Goal: Information Seeking & Learning: Check status

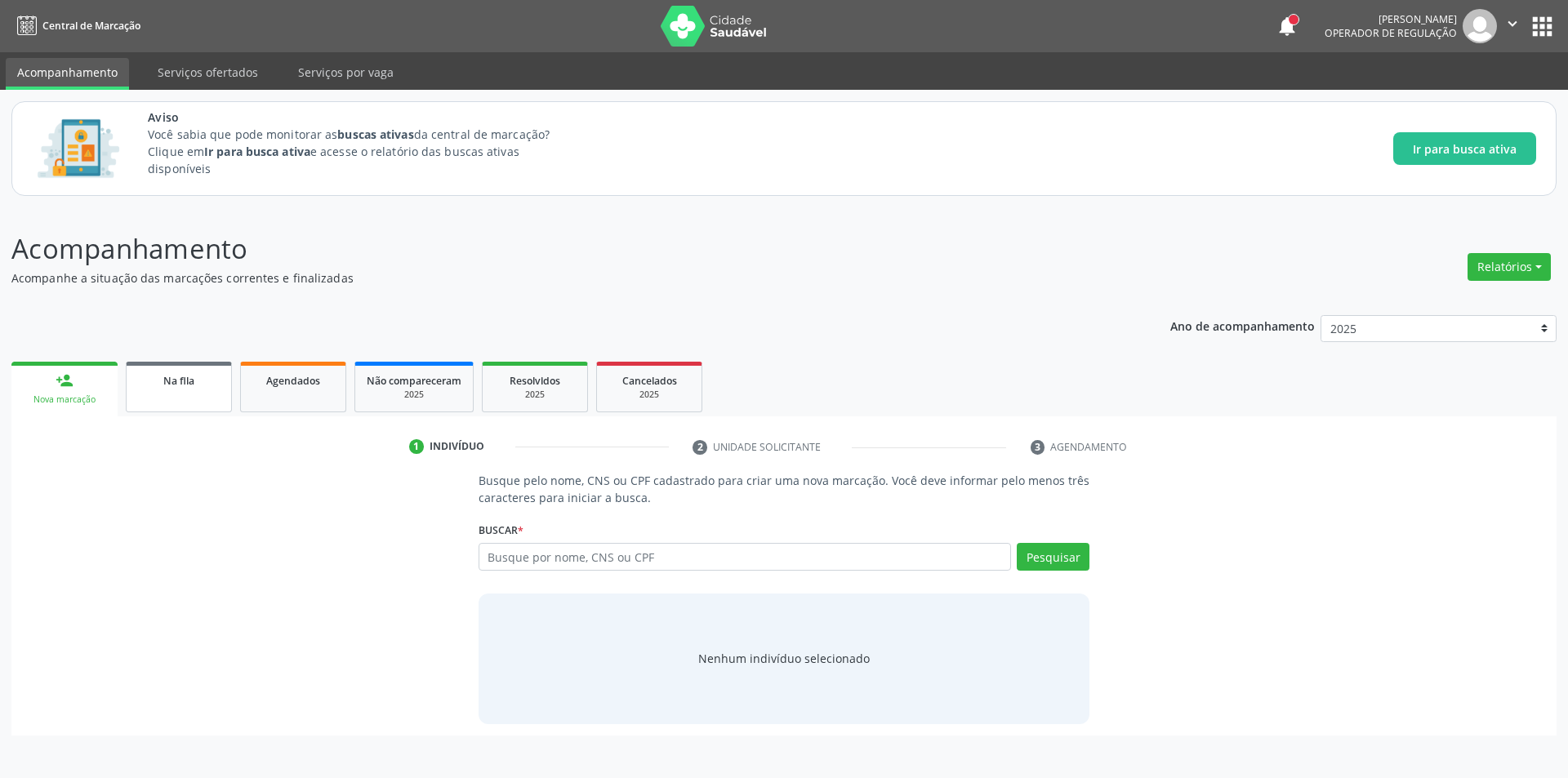
click at [156, 388] on link "Na fila" at bounding box center [178, 386] width 106 height 50
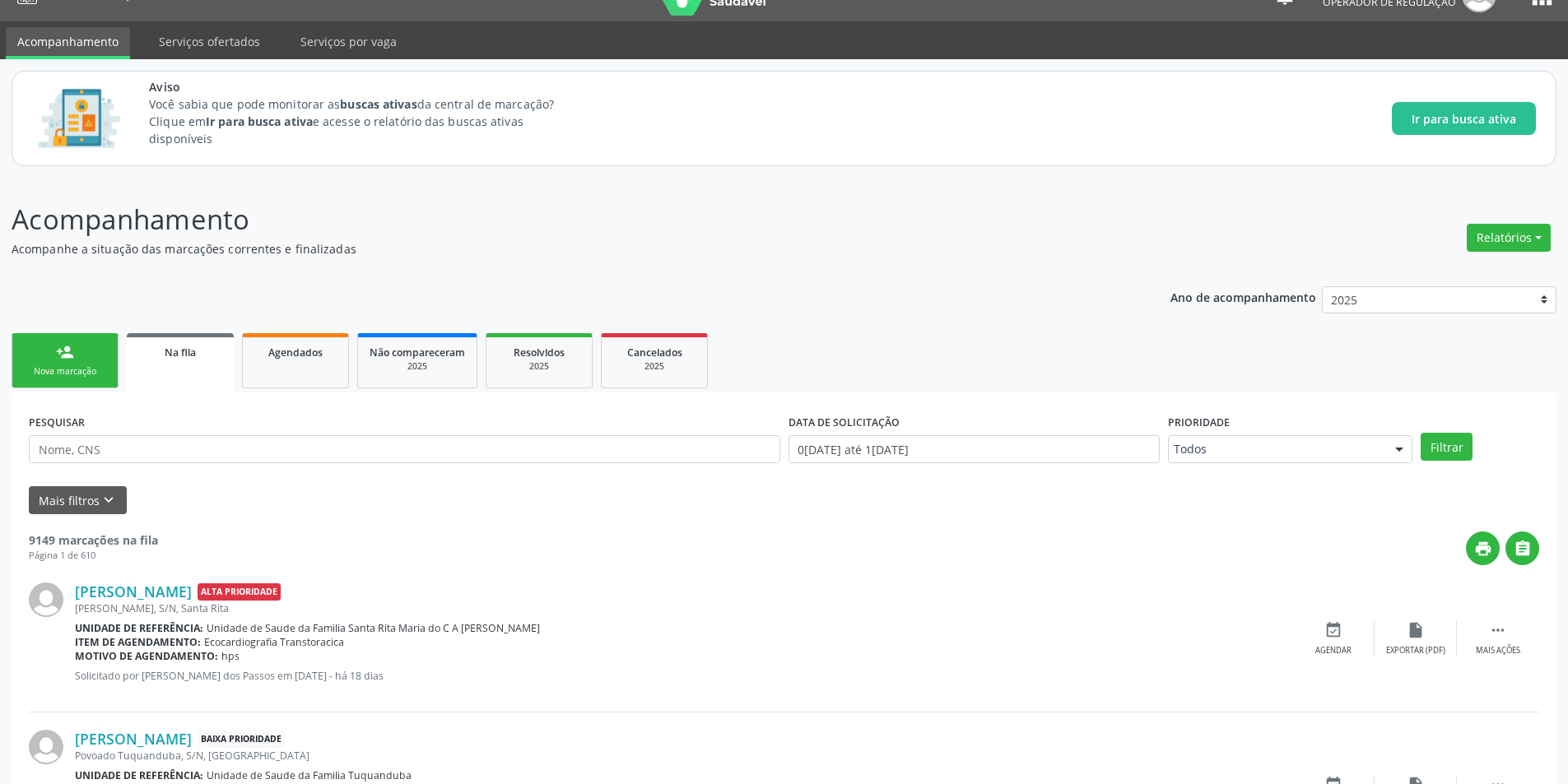
scroll to position [82, 0]
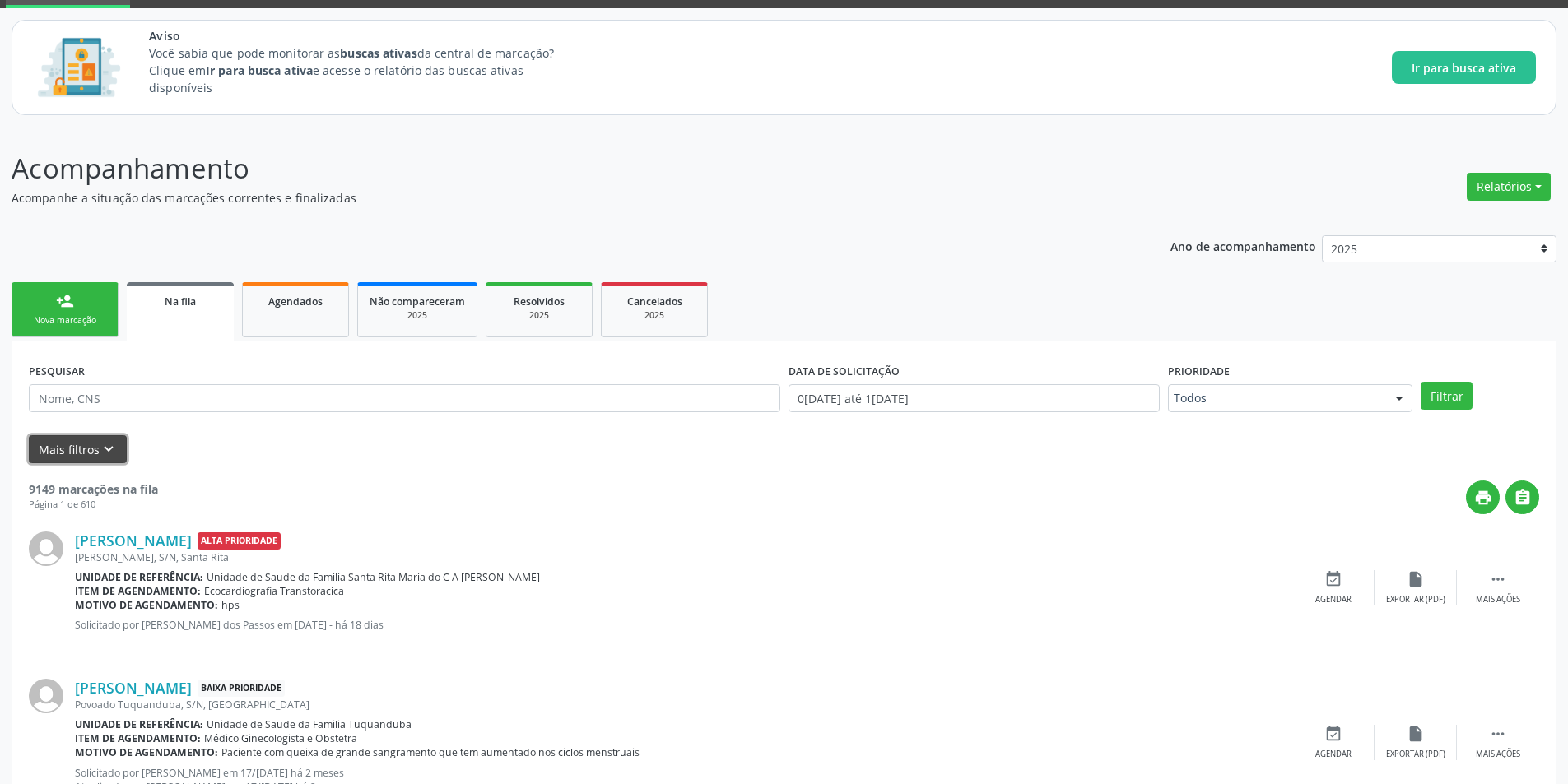
click at [102, 446] on icon "keyboard_arrow_down" at bounding box center [108, 449] width 18 height 18
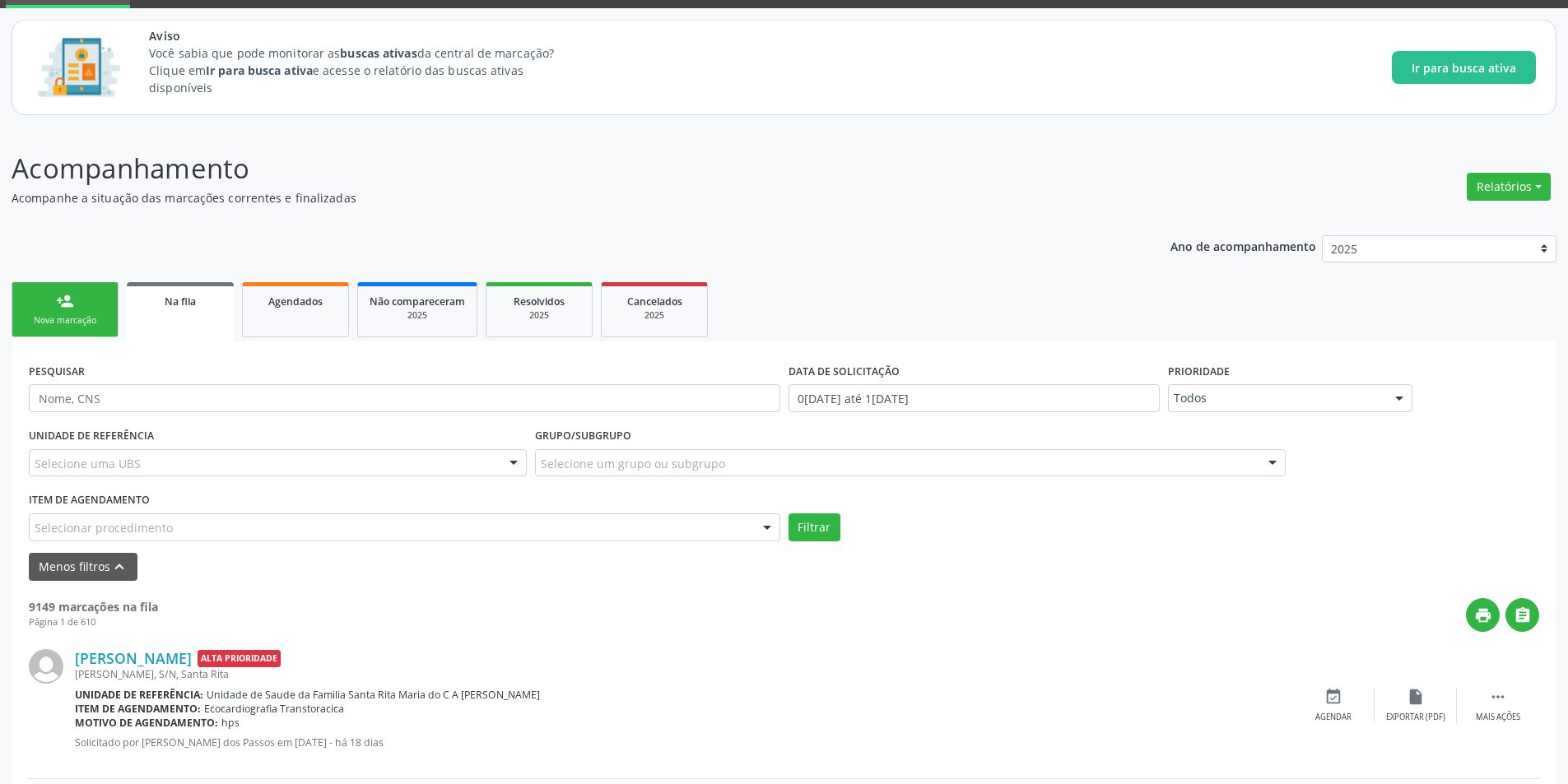
click at [445, 538] on div "Selecionar procedimento" at bounding box center [405, 527] width 751 height 28
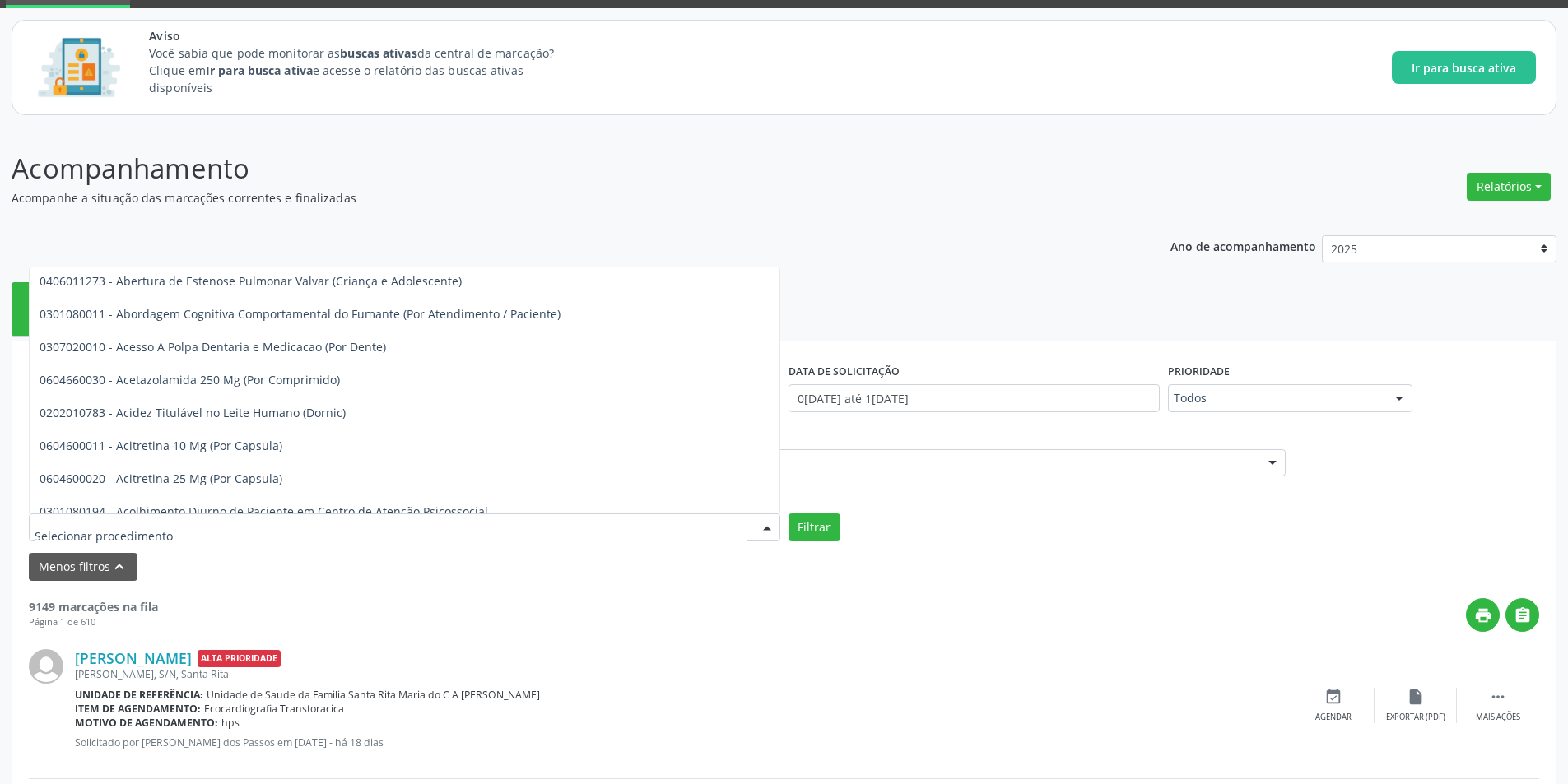
scroll to position [329, 0]
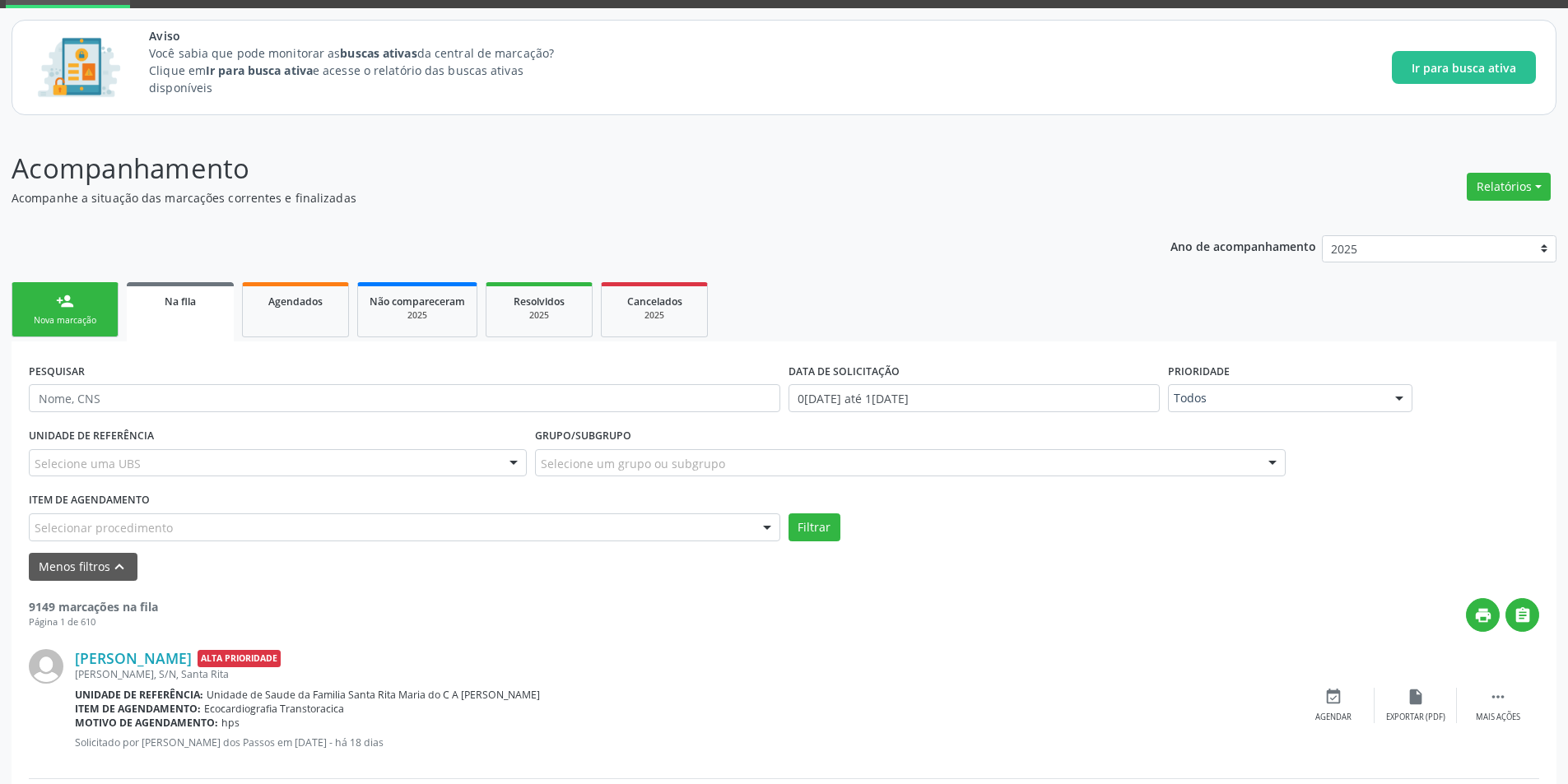
click at [583, 577] on div "Menos filtros keyboard_arrow_up" at bounding box center [784, 567] width 1518 height 29
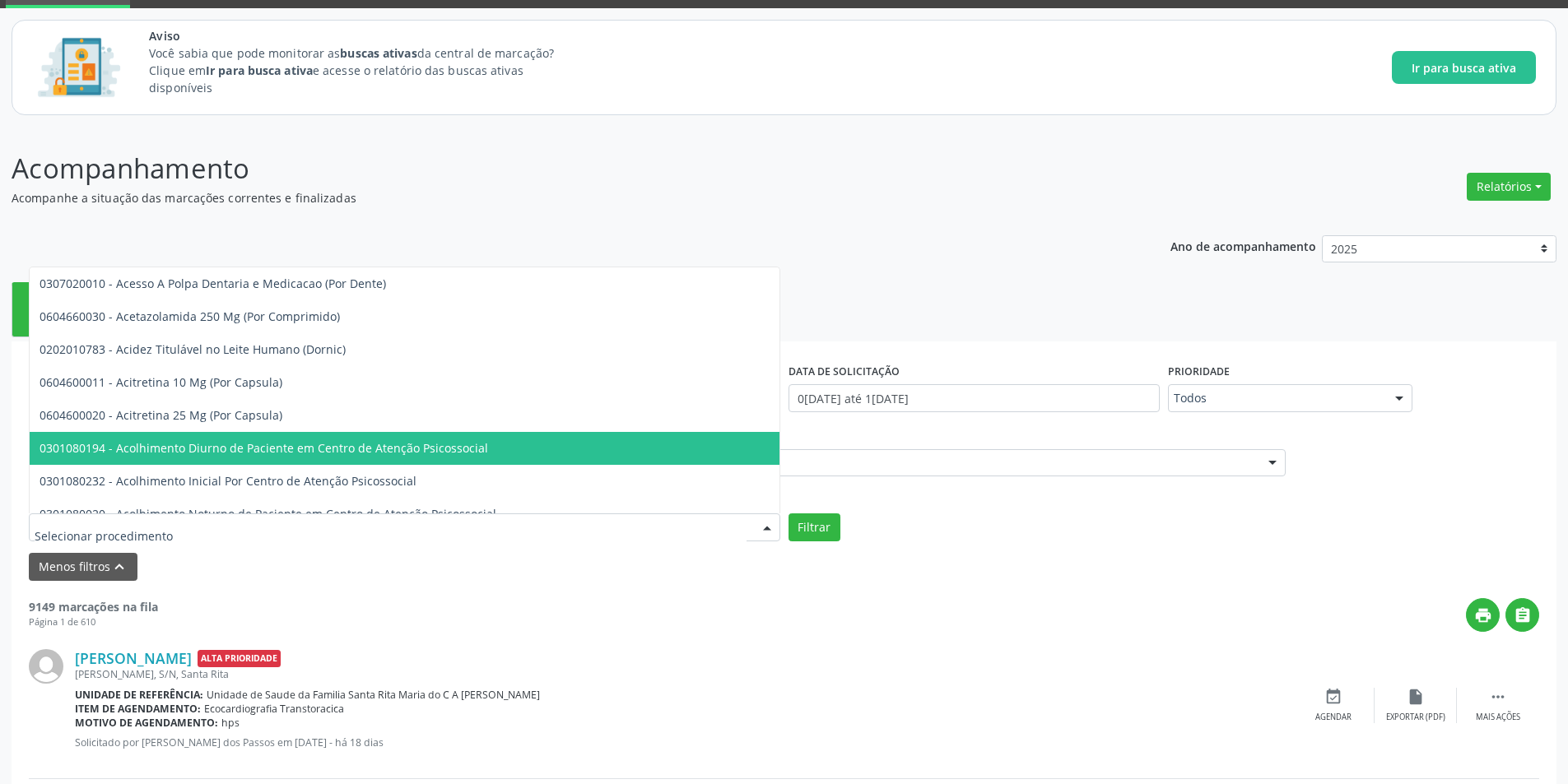
click at [541, 524] on div at bounding box center [405, 527] width 751 height 28
type input "v"
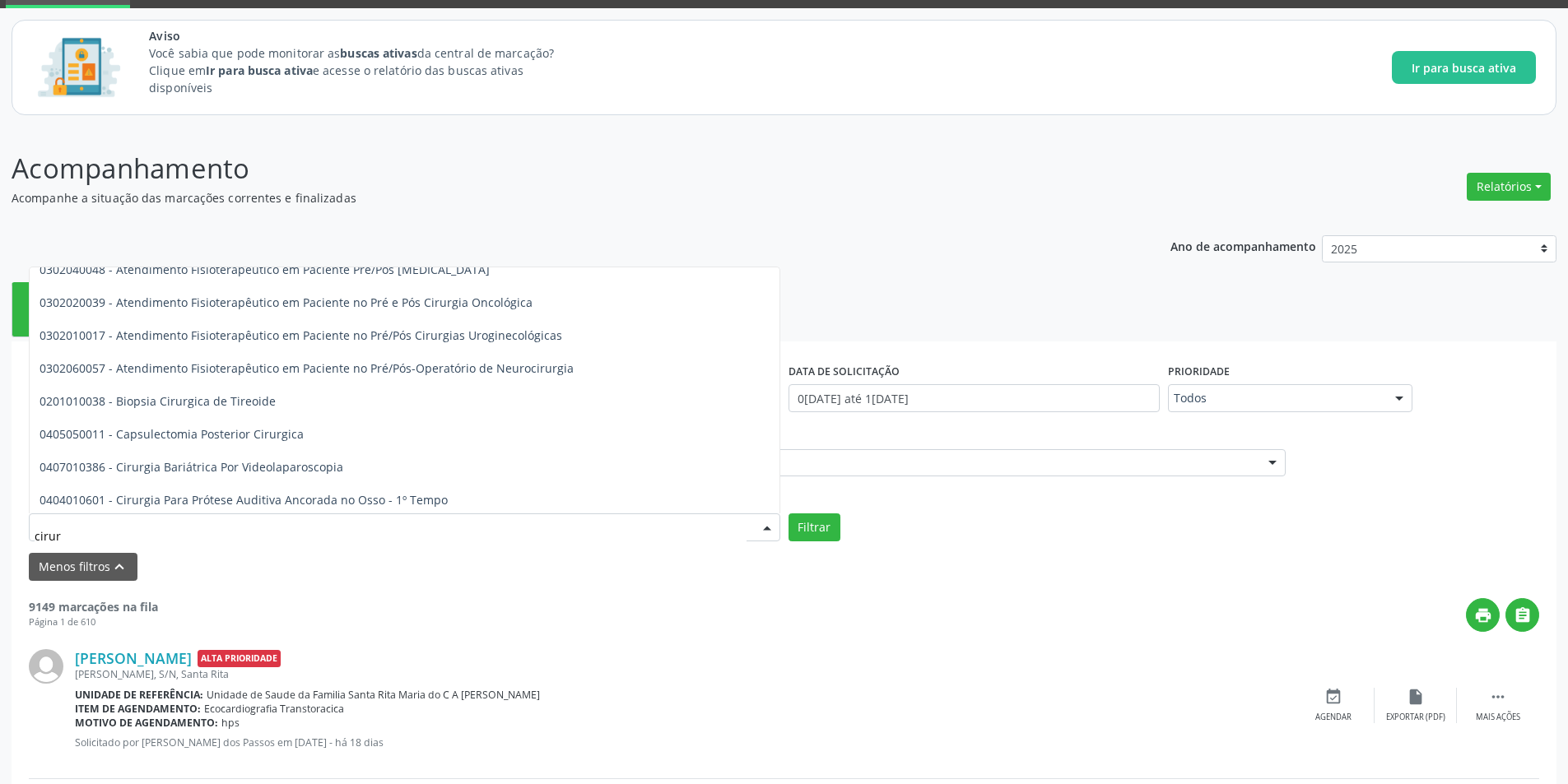
scroll to position [0, 0]
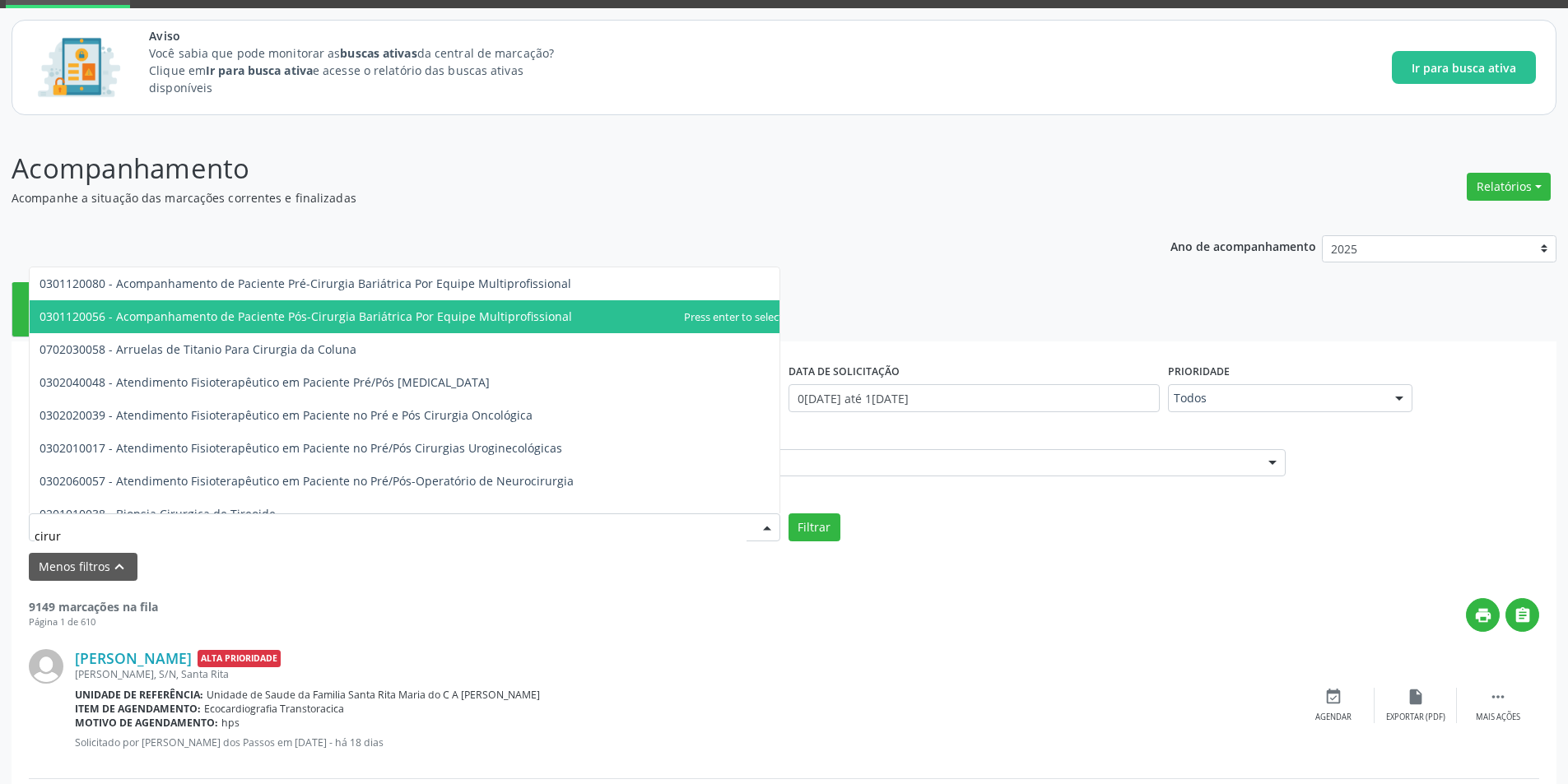
click at [488, 189] on p "Acompanhe a situação das marcações correntes e finalizadas" at bounding box center [552, 198] width 1081 height 18
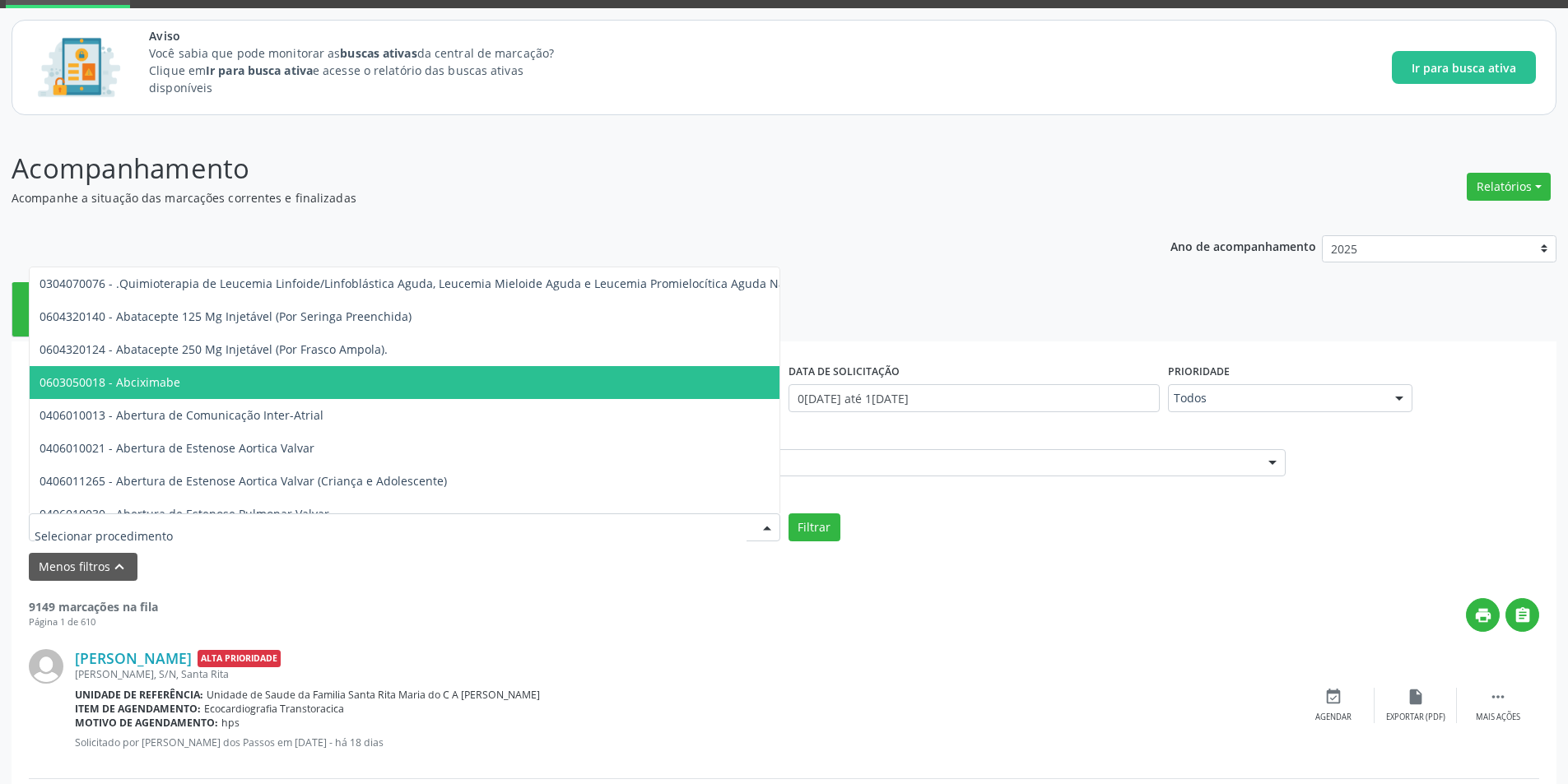
click at [427, 524] on div at bounding box center [405, 527] width 751 height 28
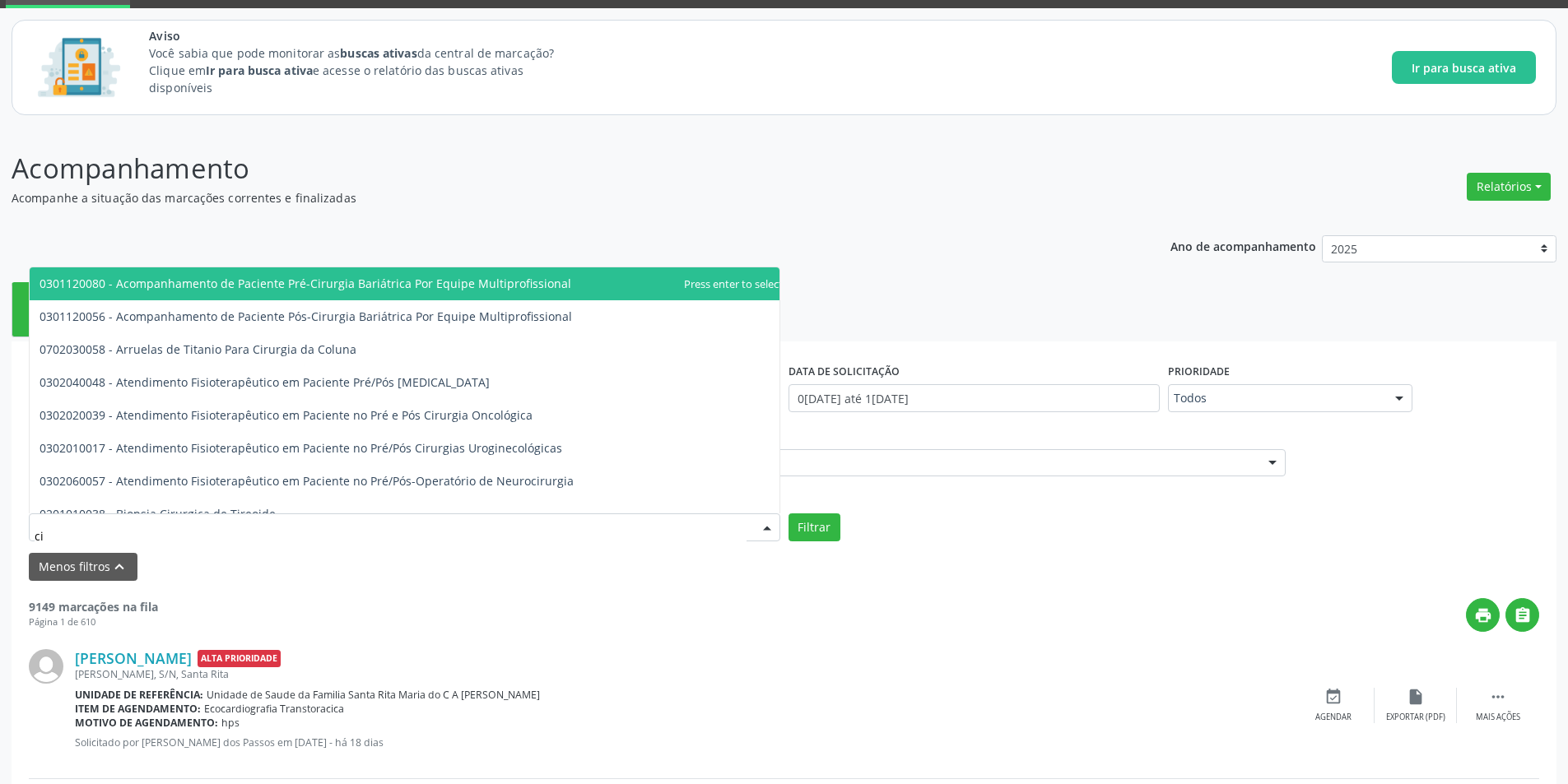
type input "c"
type input "Cirurg"
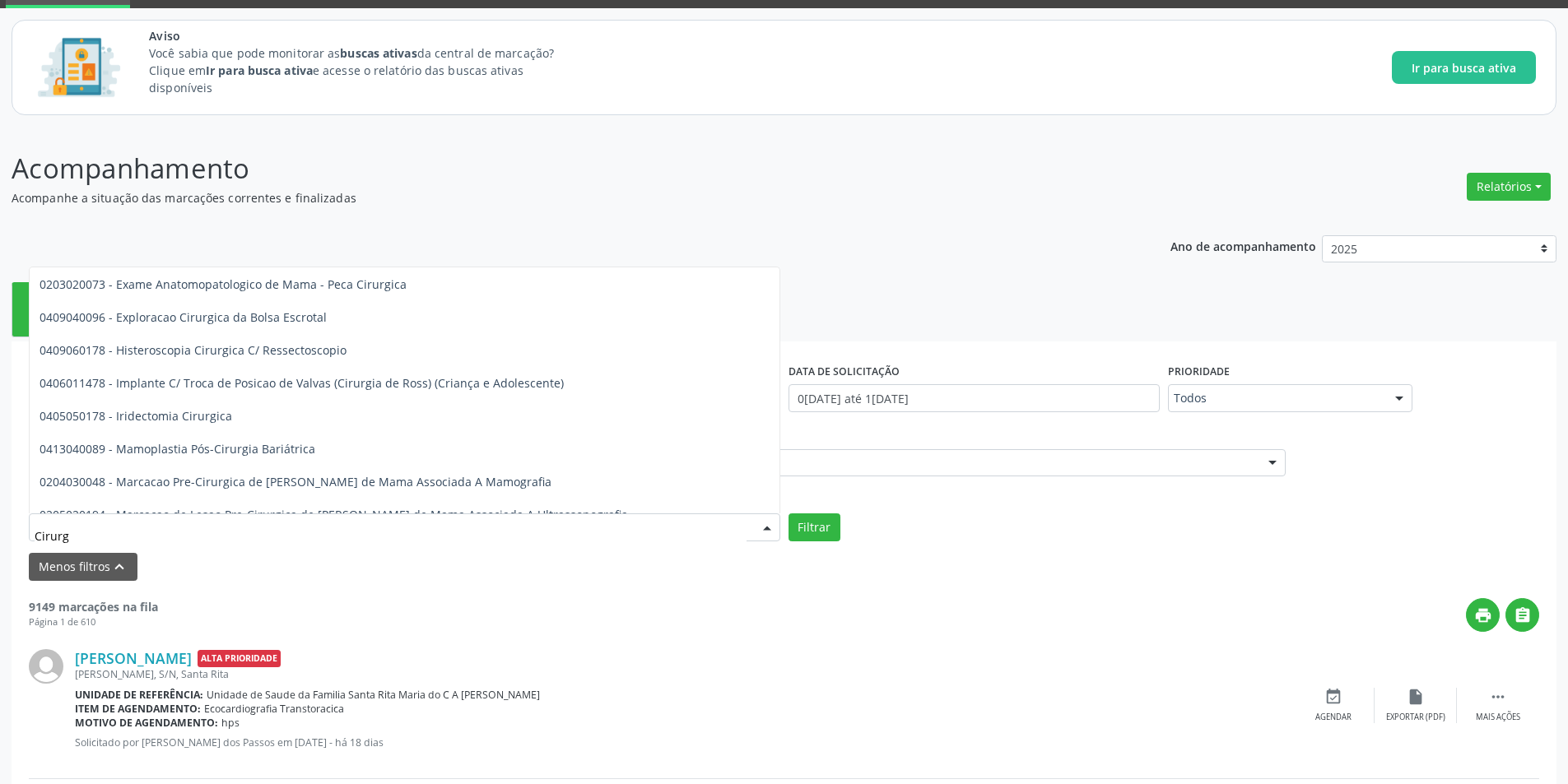
scroll to position [1974, 0]
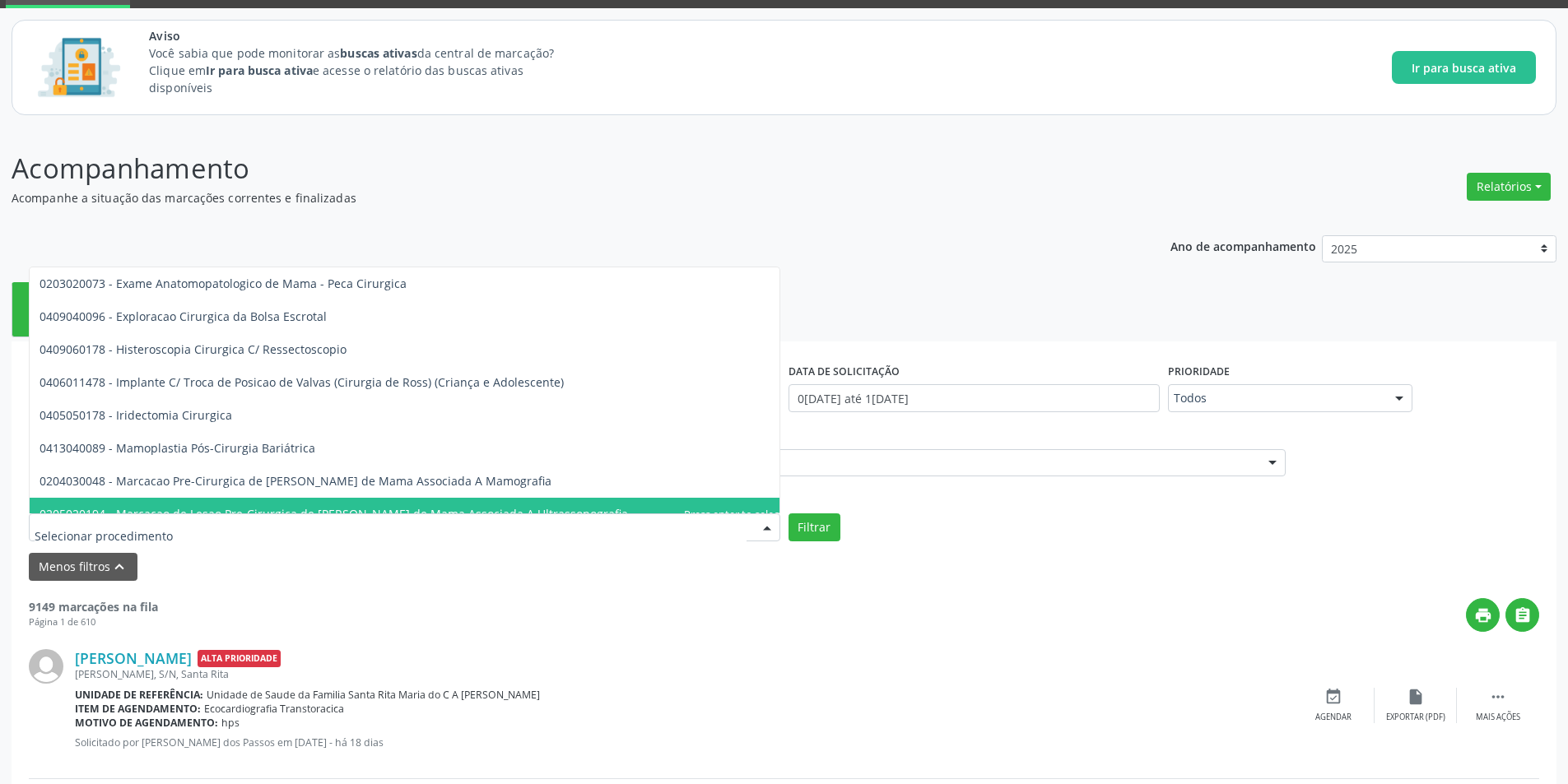
click at [569, 578] on div "Menos filtros keyboard_arrow_up" at bounding box center [784, 567] width 1518 height 29
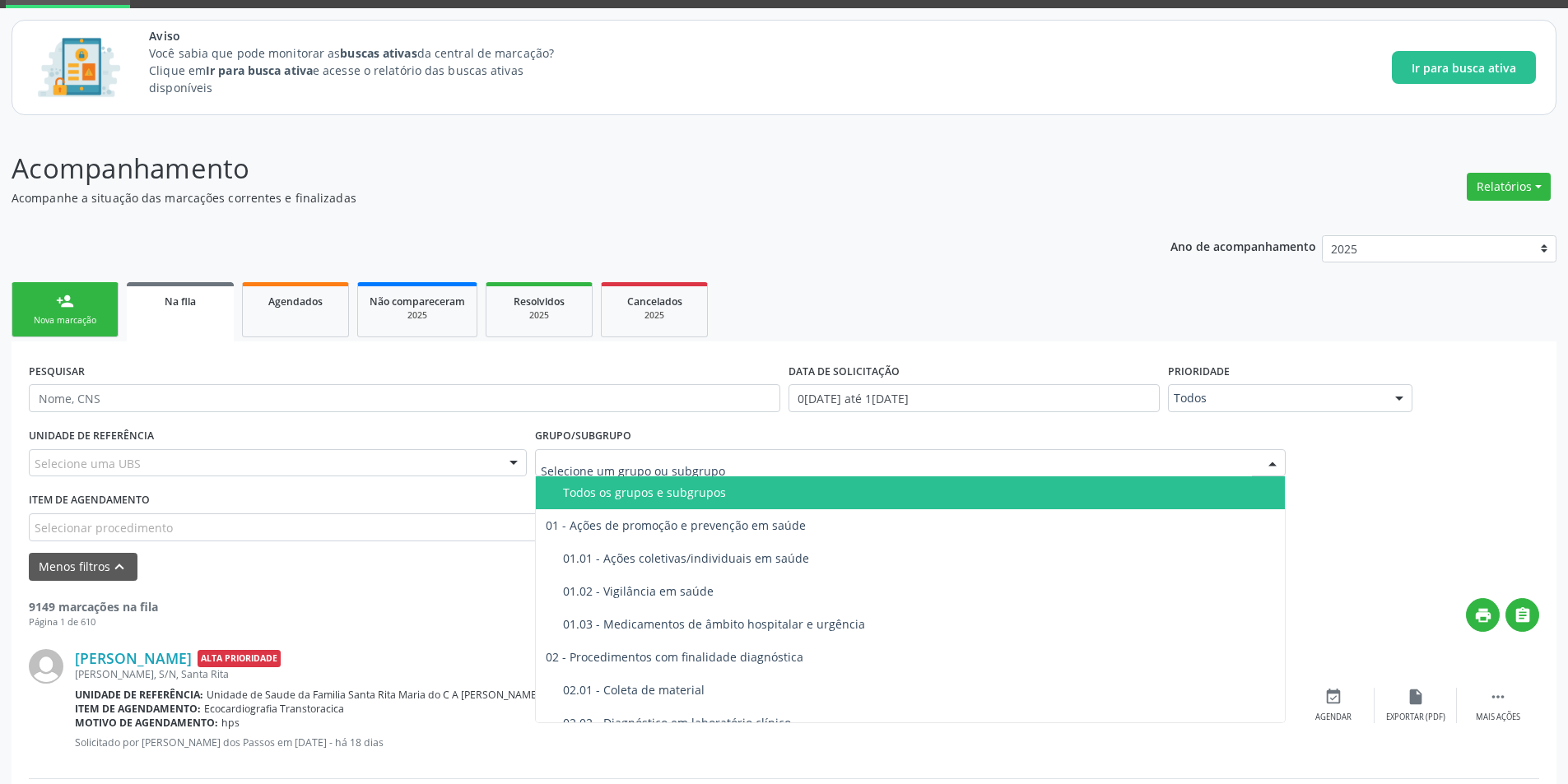
click at [733, 469] on div at bounding box center [911, 463] width 751 height 28
type input "cir"
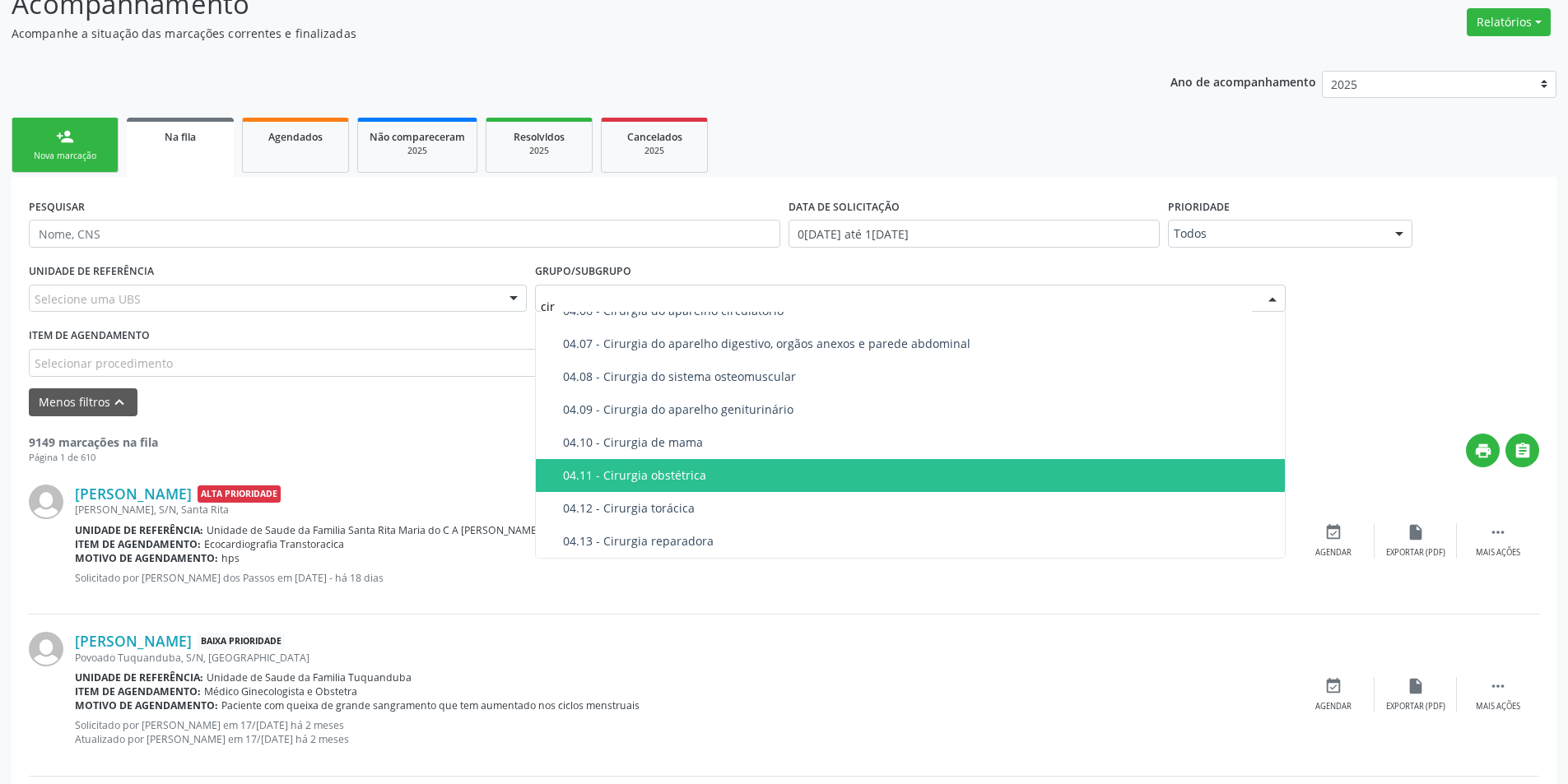
scroll to position [297, 0]
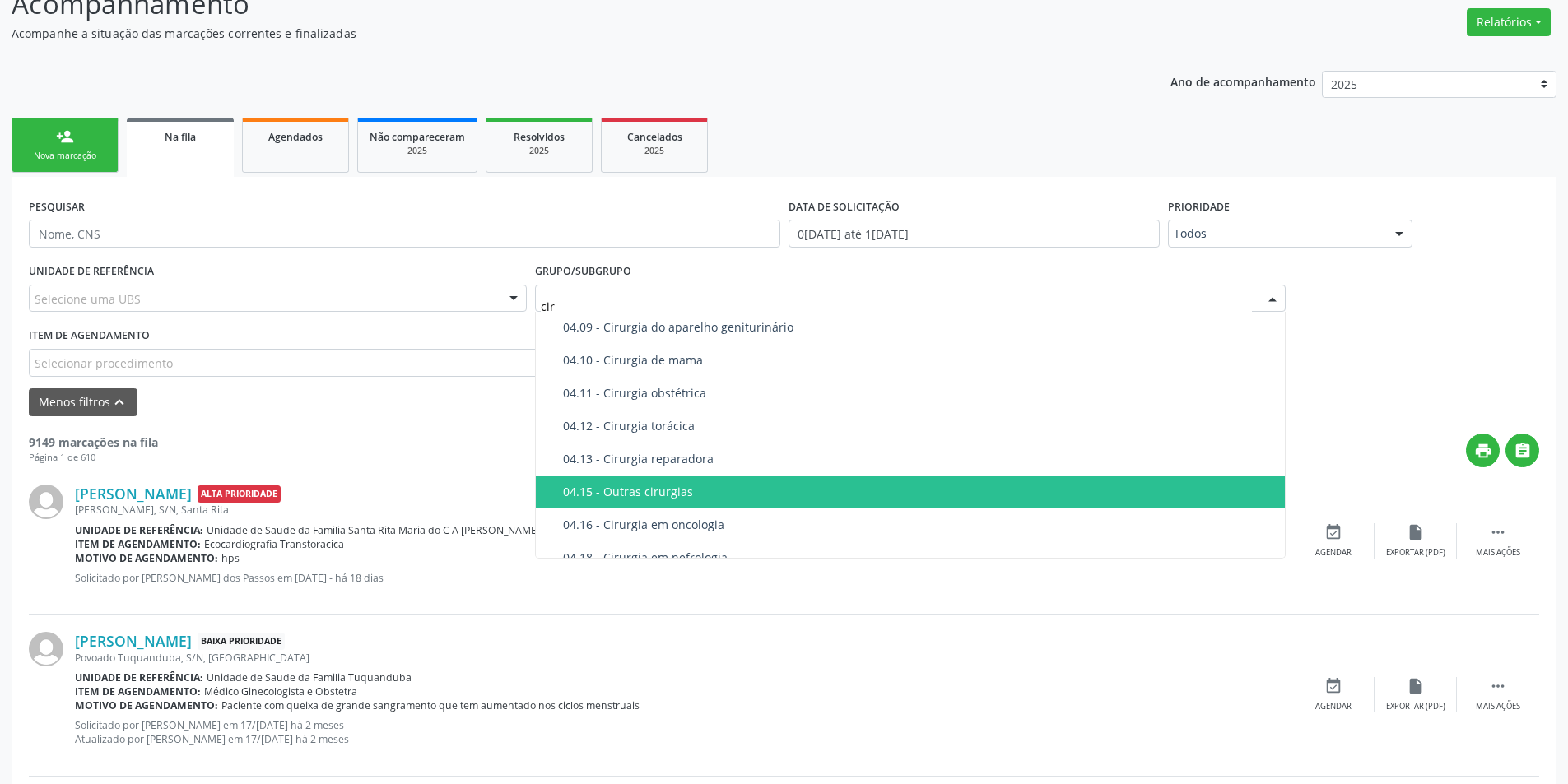
click at [691, 490] on div "04.15 - Outras cirurgias" at bounding box center [920, 491] width 712 height 13
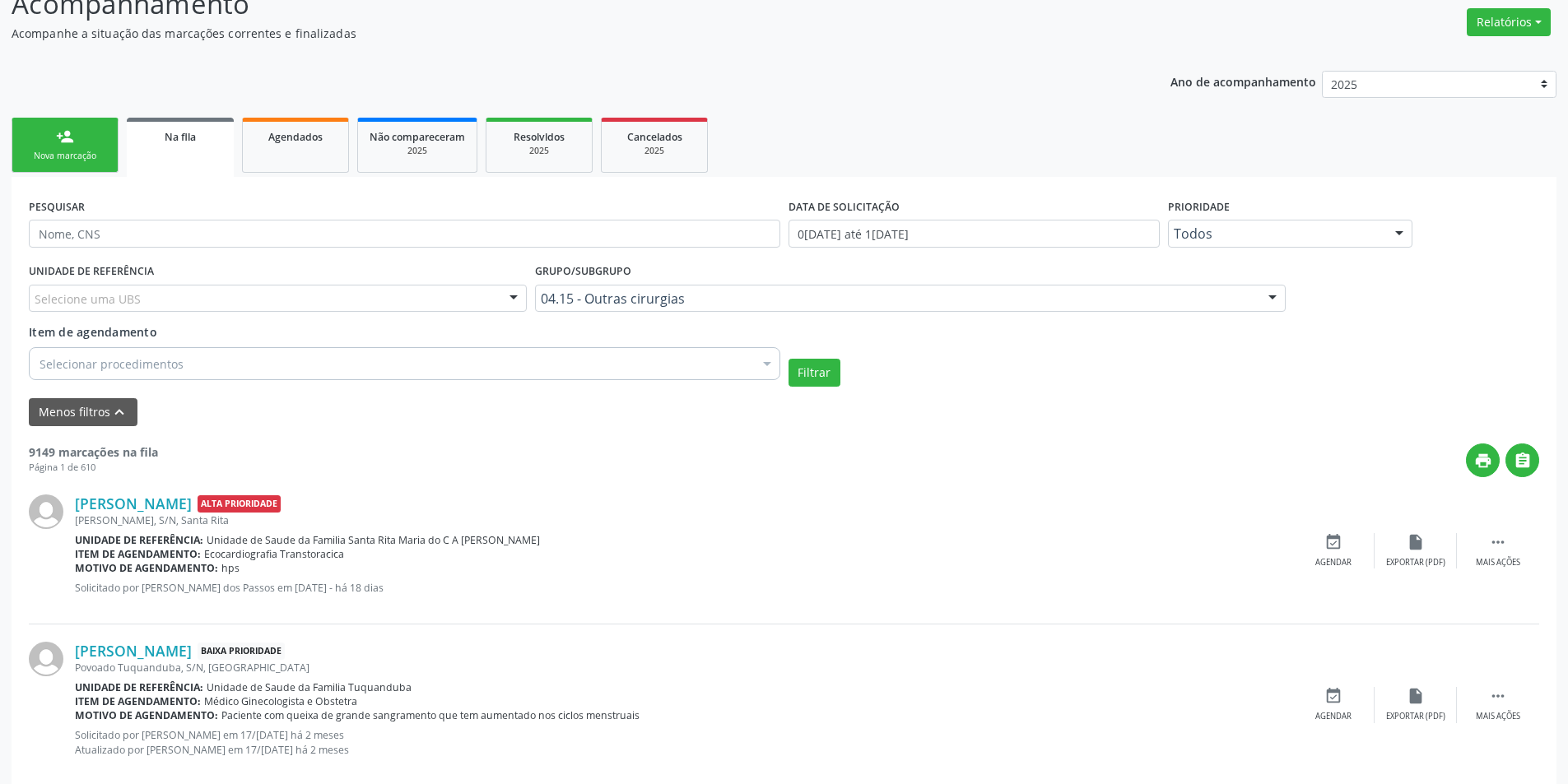
click at [333, 370] on div "Selecionar procedimentos" at bounding box center [405, 364] width 751 height 33
type input "c"
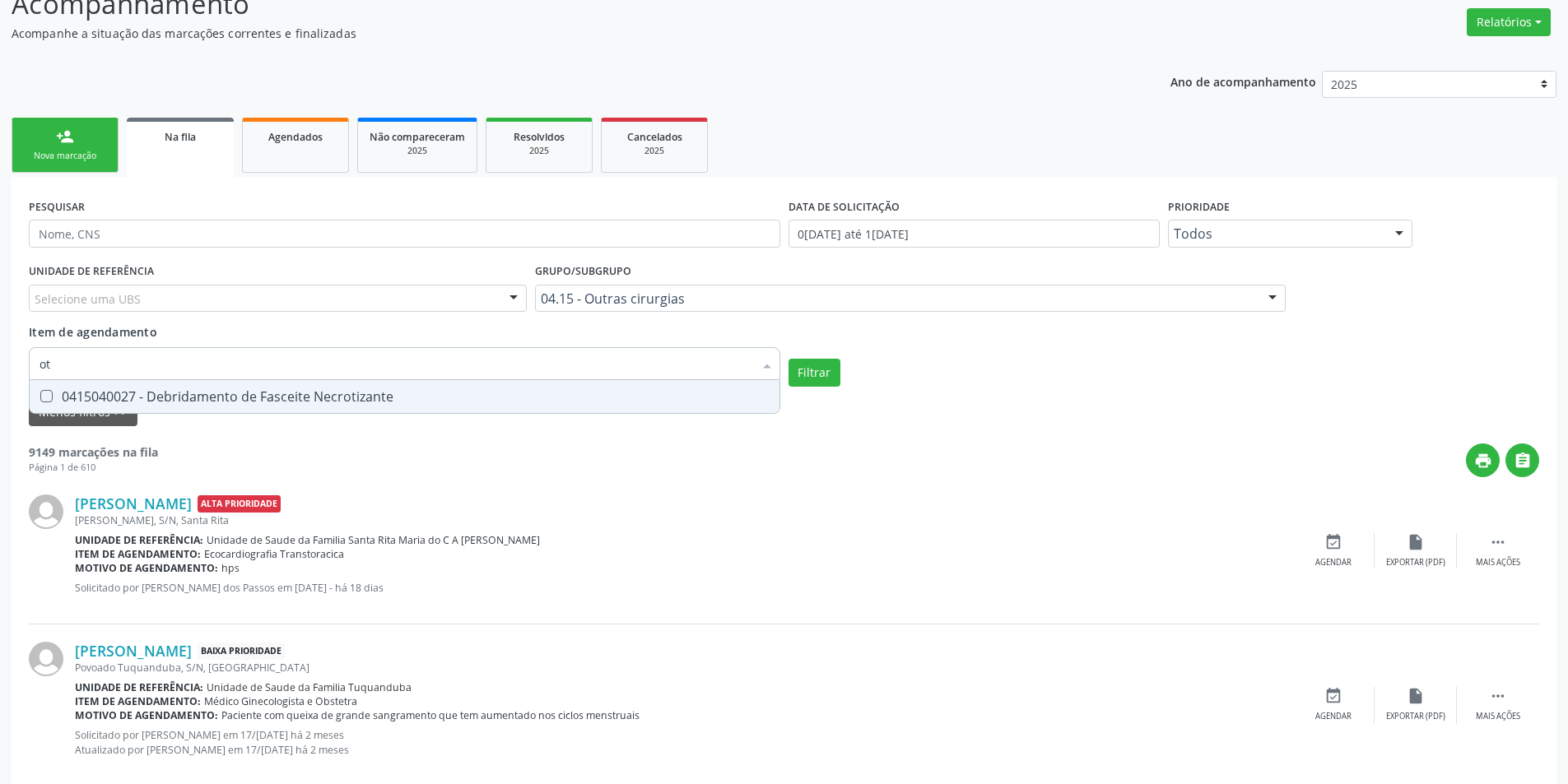
type input "o"
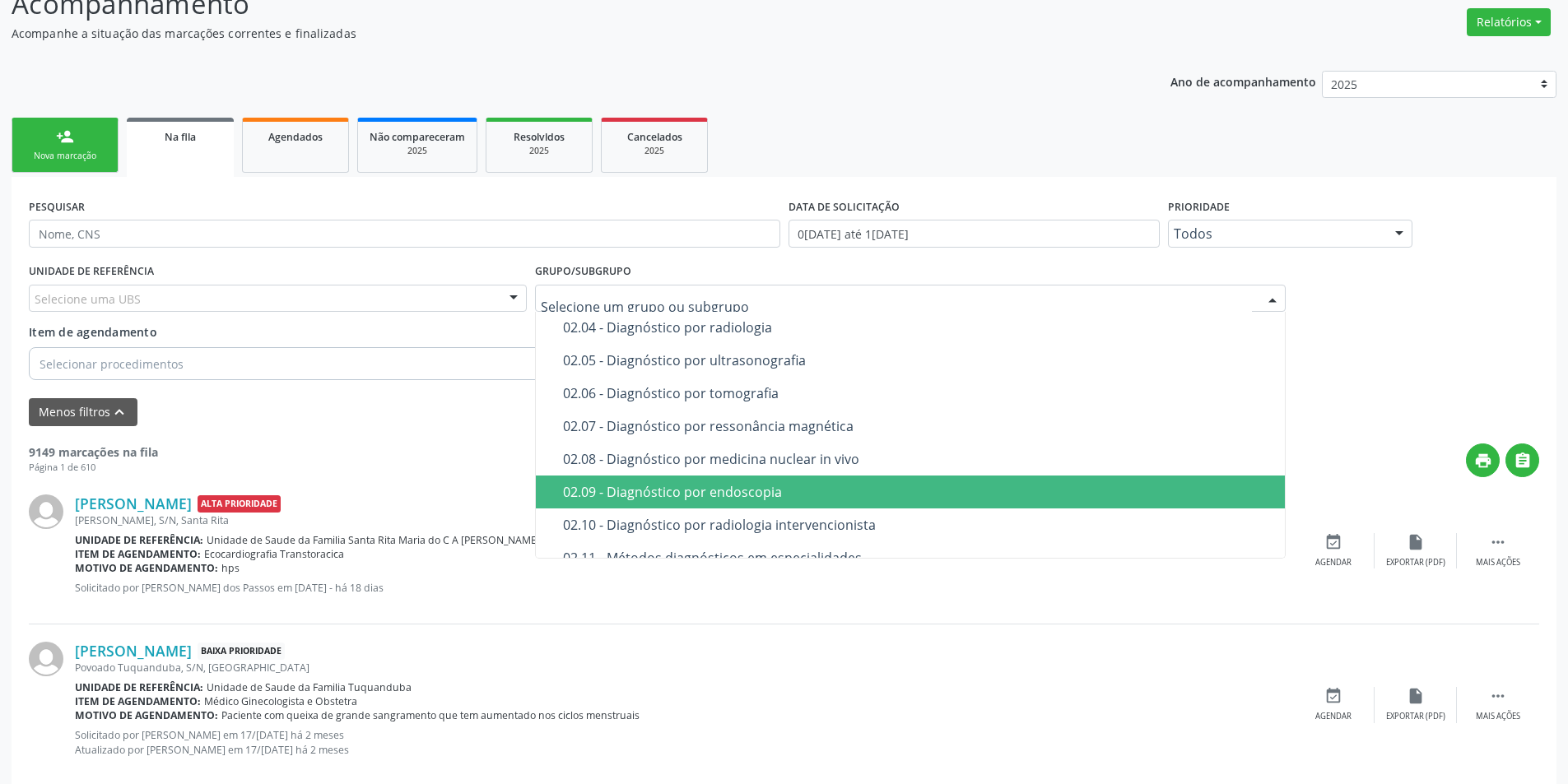
drag, startPoint x: 741, startPoint y: 301, endPoint x: 553, endPoint y: 301, distance: 188.0
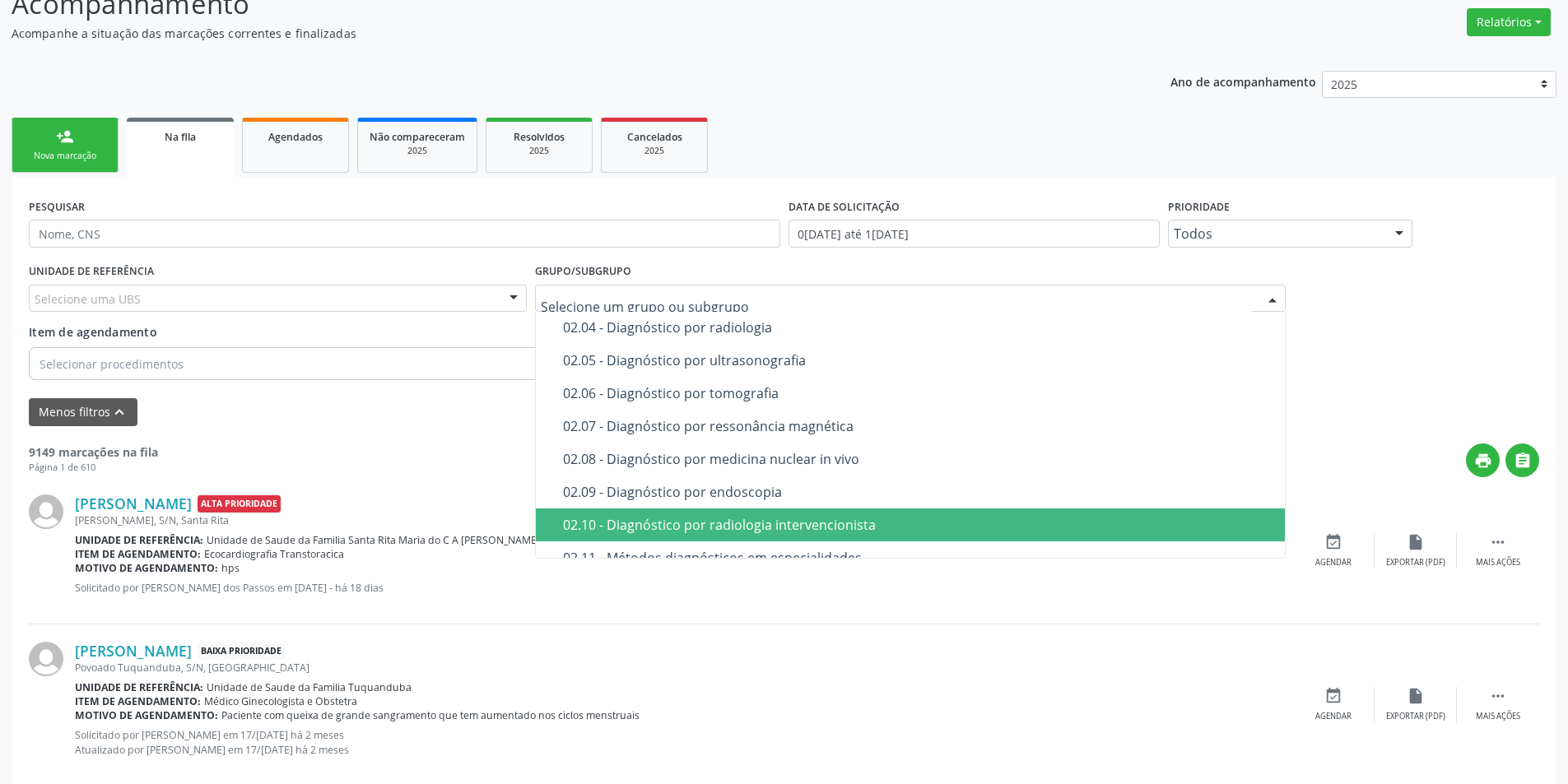
click at [1140, 670] on div "Povoado Tuquanduba, S/N, [GEOGRAPHIC_DATA]" at bounding box center [683, 667] width 1217 height 14
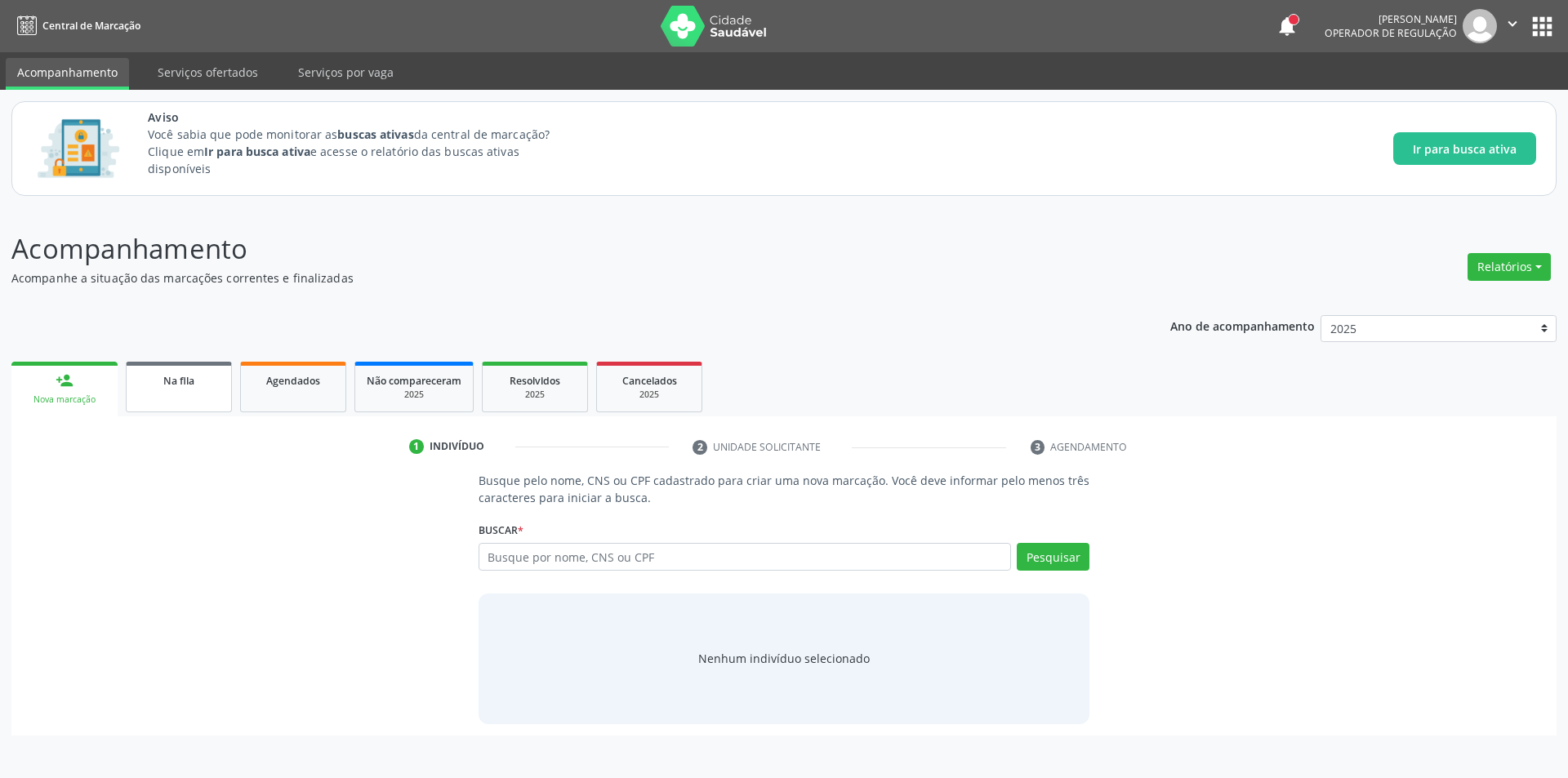
click at [170, 388] on link "Na fila" at bounding box center [178, 386] width 106 height 50
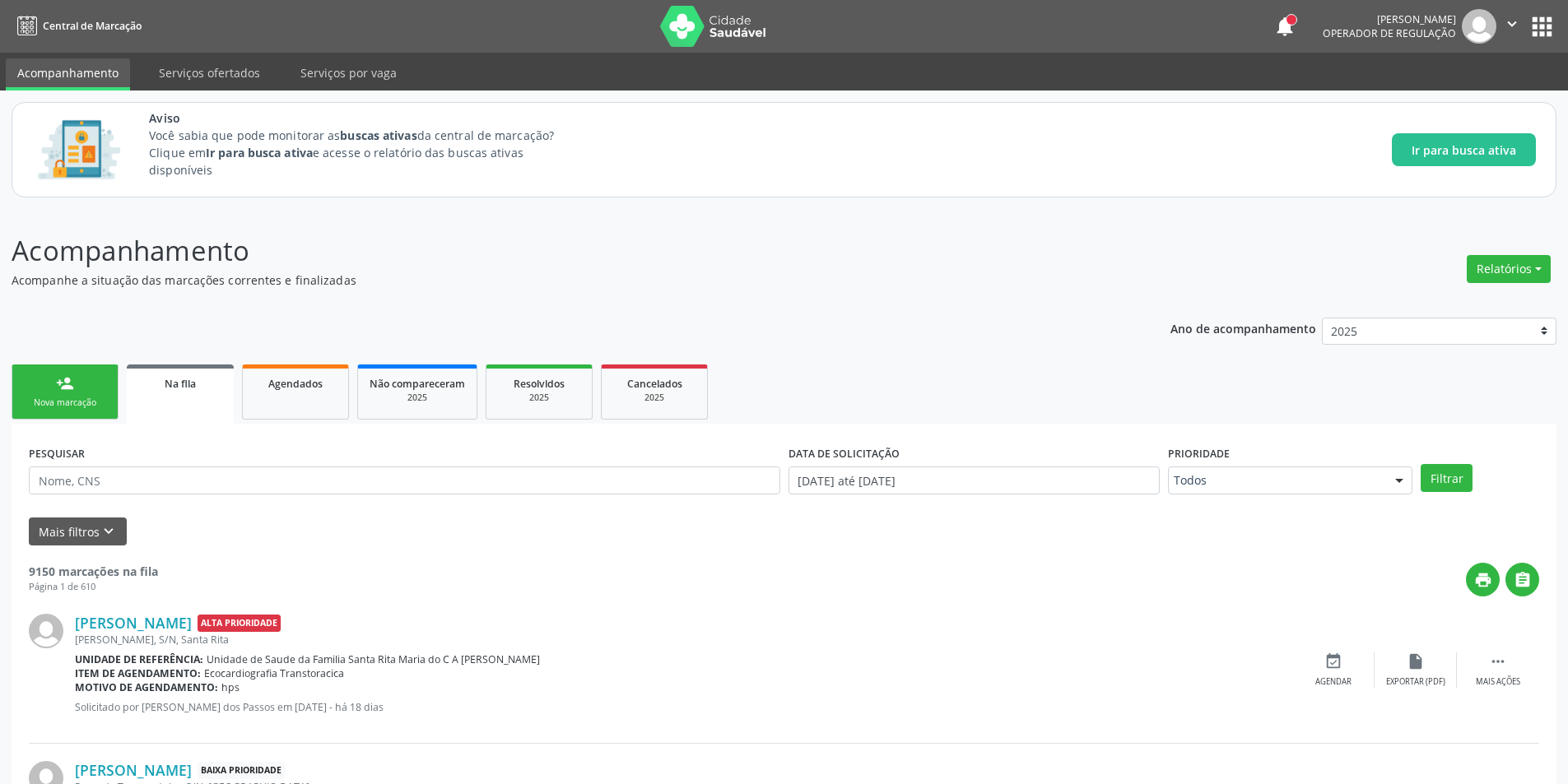
click at [171, 396] on link "Na fila" at bounding box center [180, 394] width 107 height 60
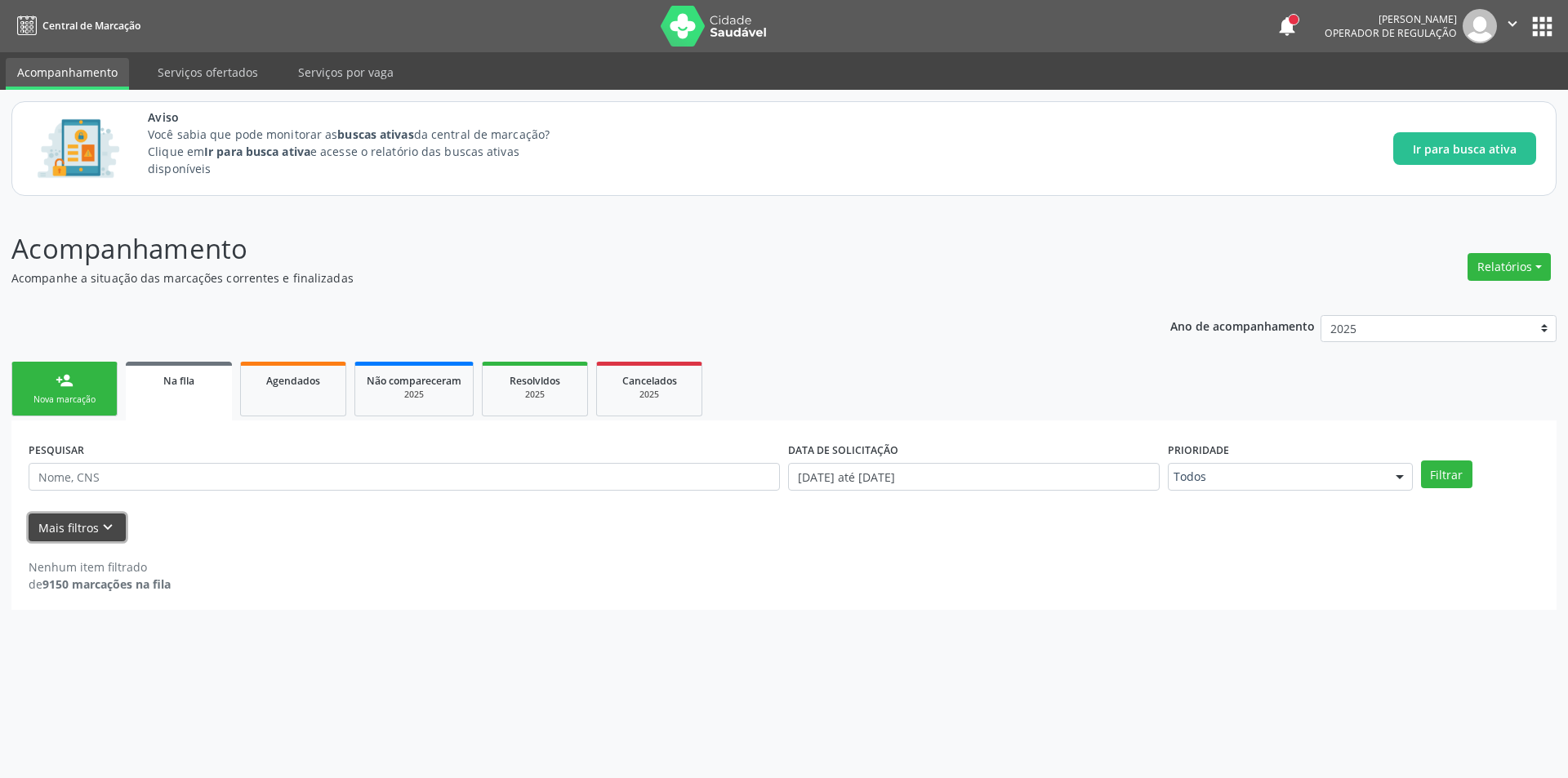
click at [107, 530] on icon "keyboard_arrow_down" at bounding box center [107, 527] width 18 height 18
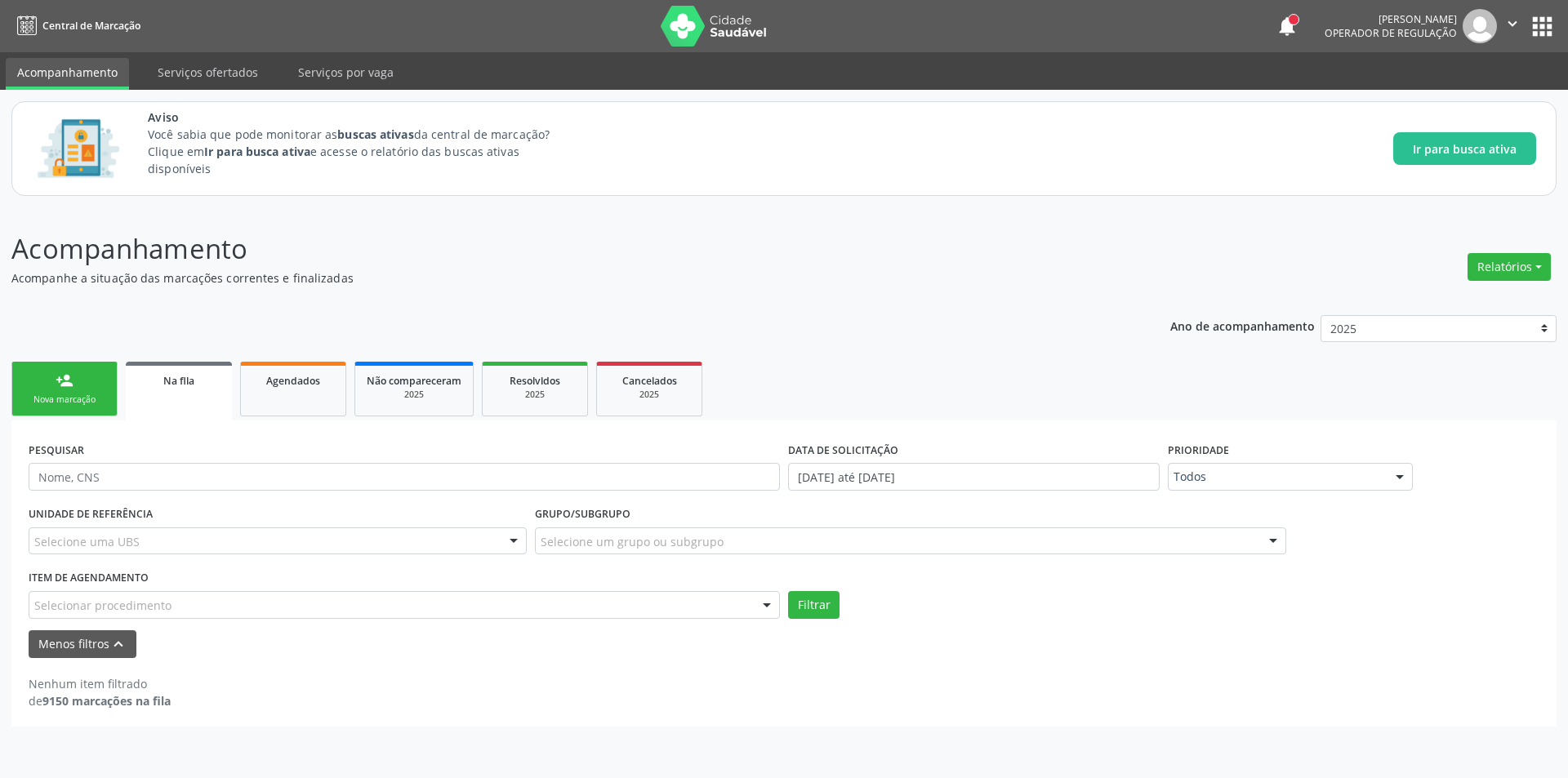
click at [254, 607] on div "Selecionar procedimento" at bounding box center [404, 605] width 751 height 28
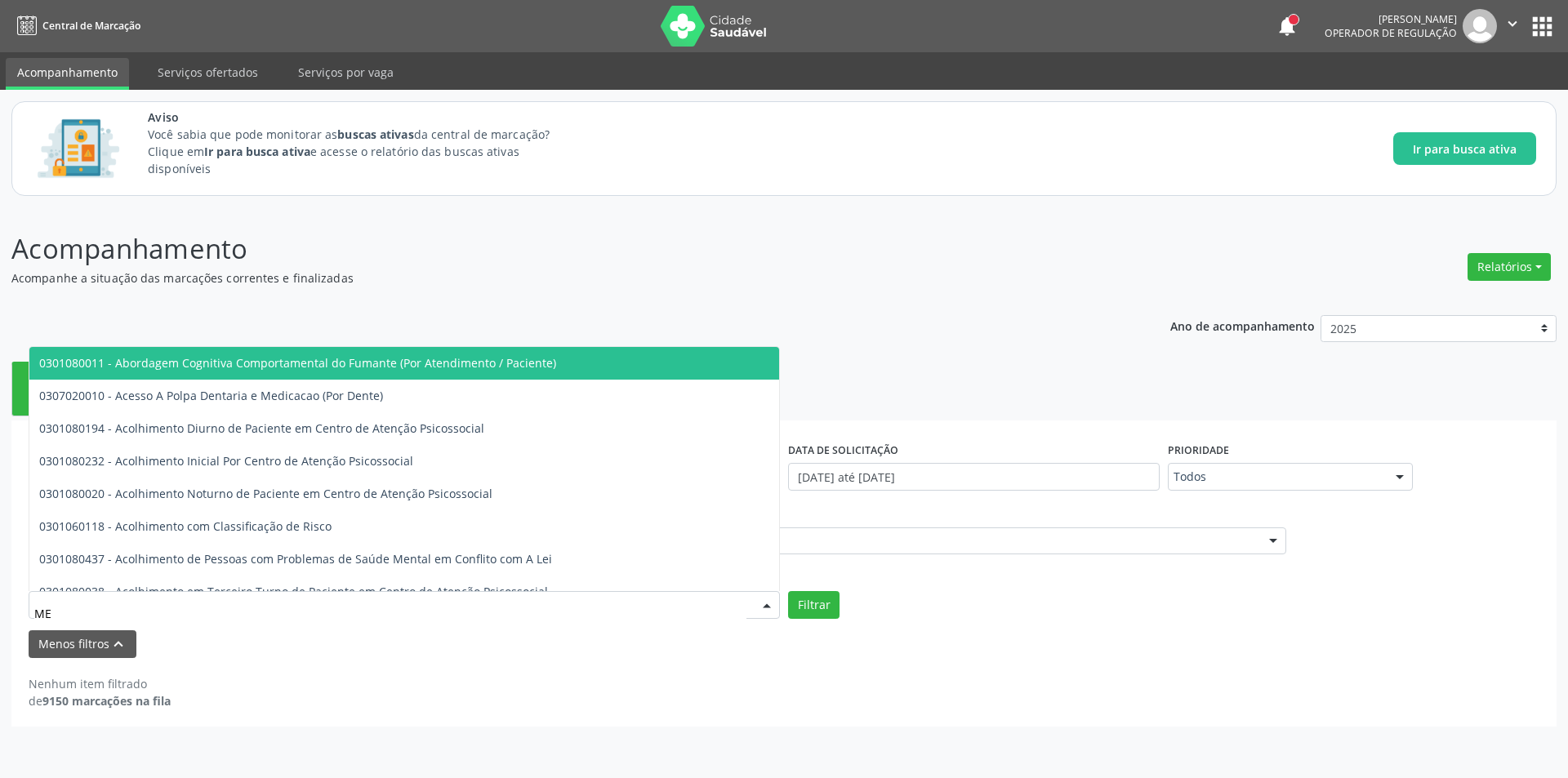
type input "M"
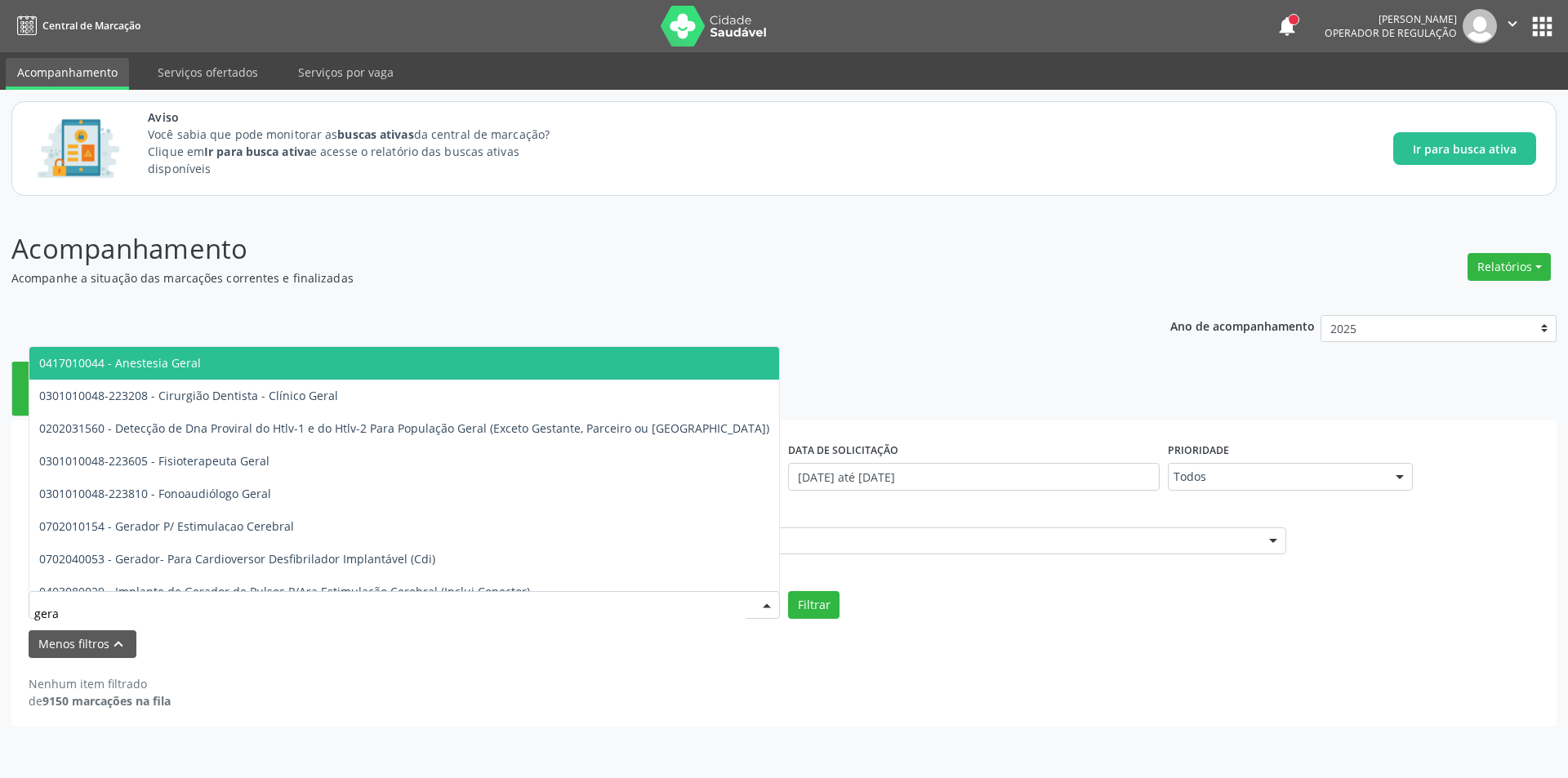
type input "geral"
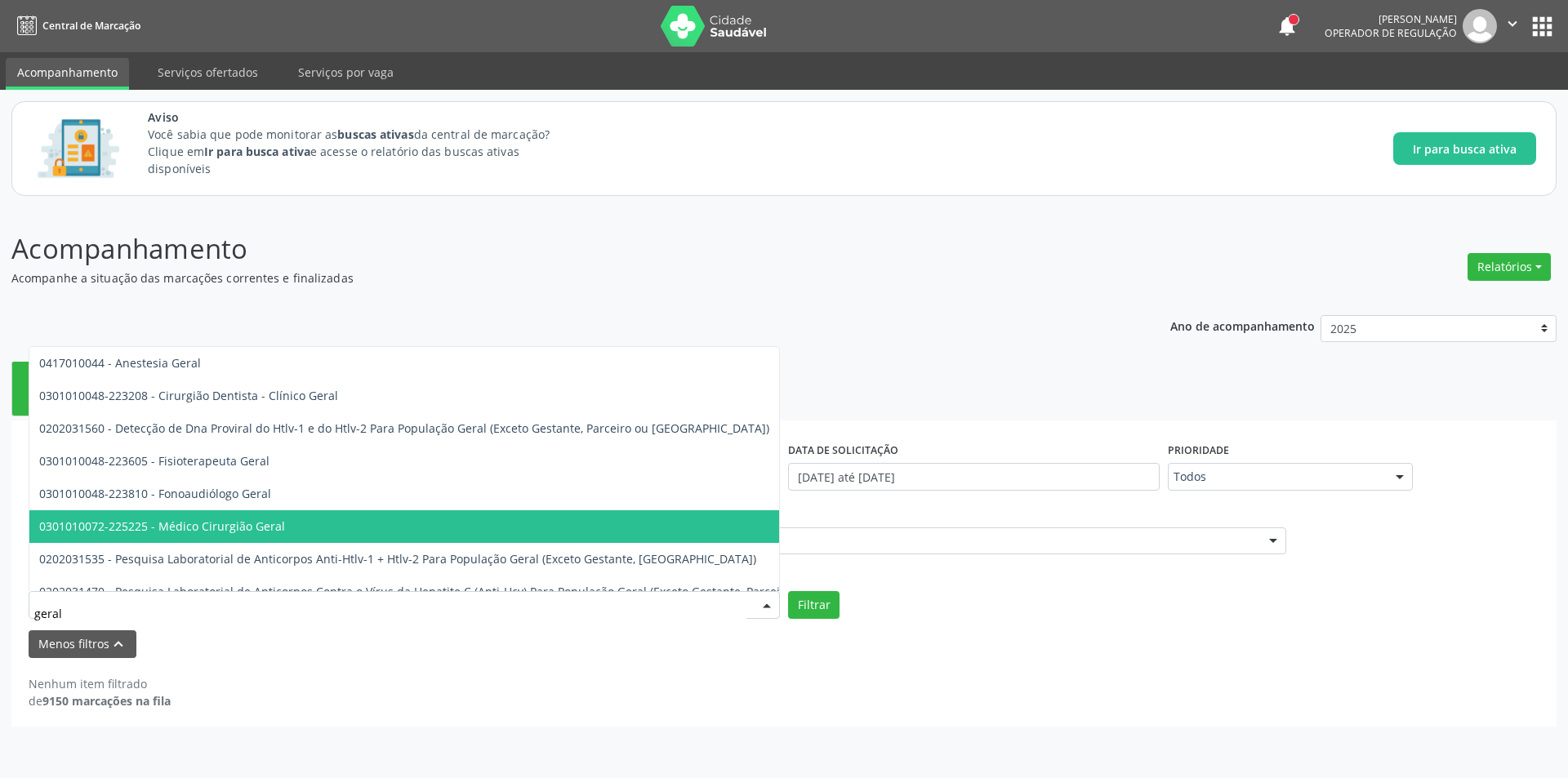
click at [285, 519] on span "0301010072-225225 - Médico Cirurgião Geral" at bounding box center [585, 526] width 1111 height 33
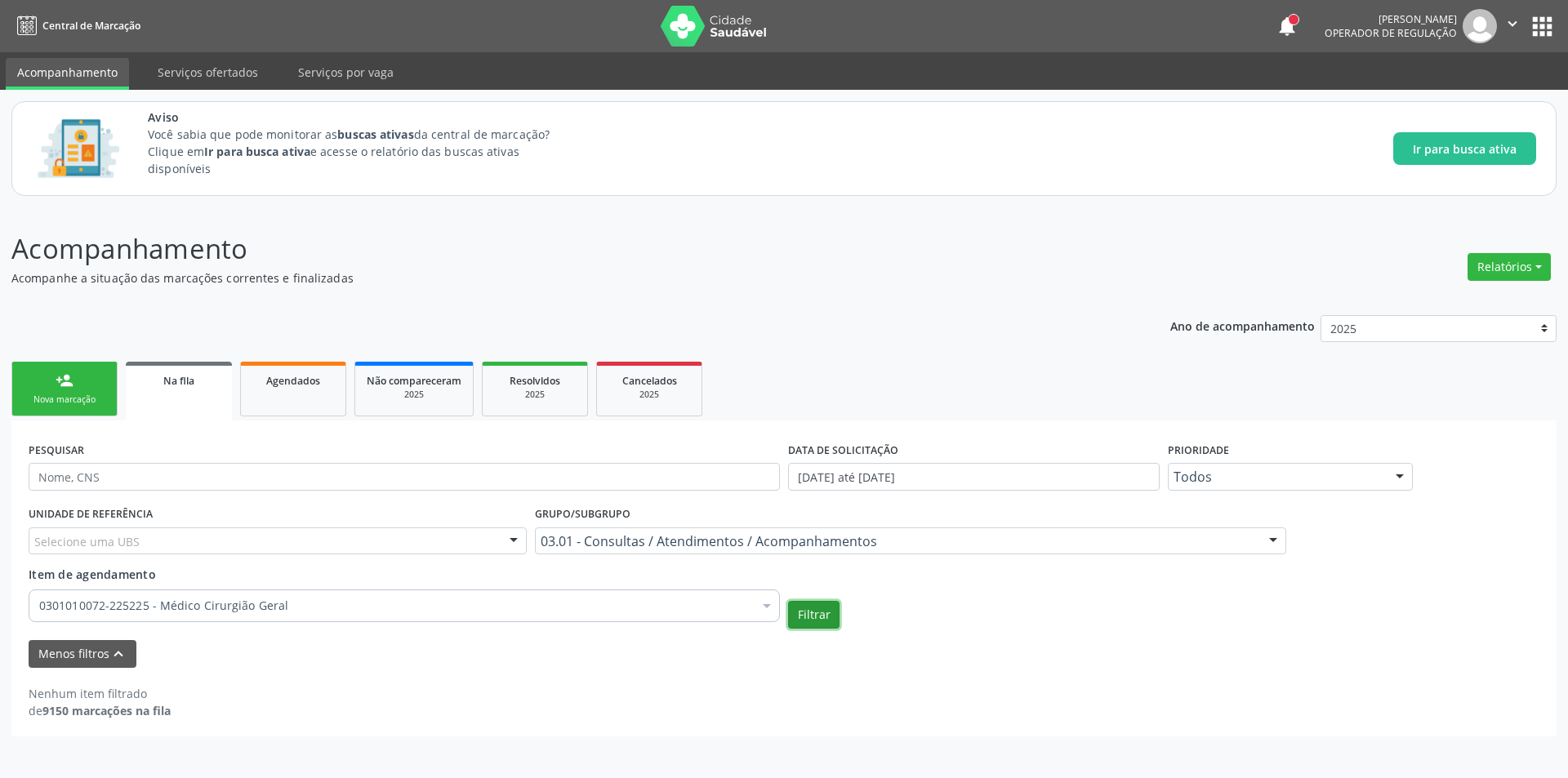
click at [805, 611] on button "Filtrar" at bounding box center [813, 614] width 51 height 28
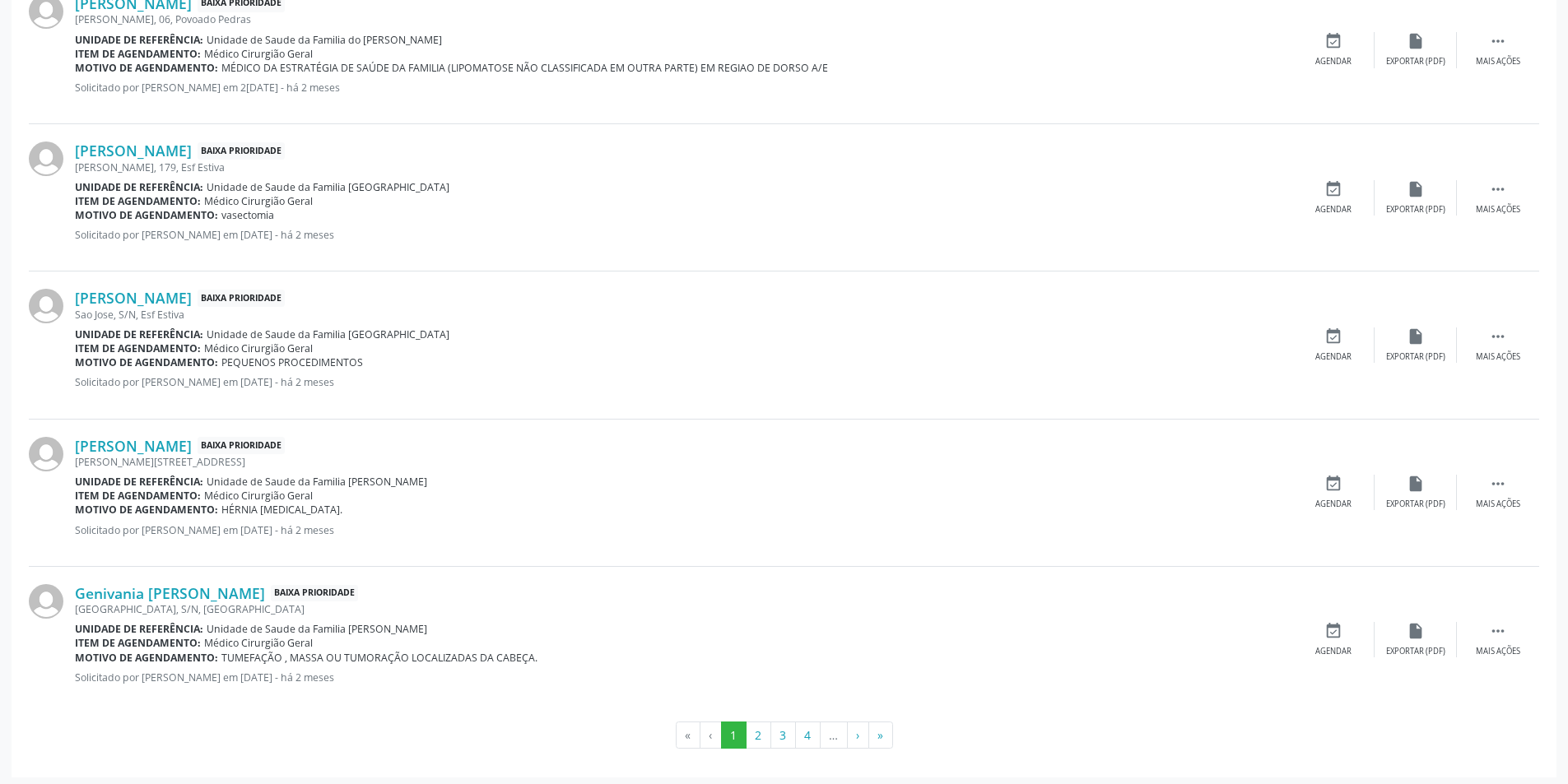
scroll to position [2255, 0]
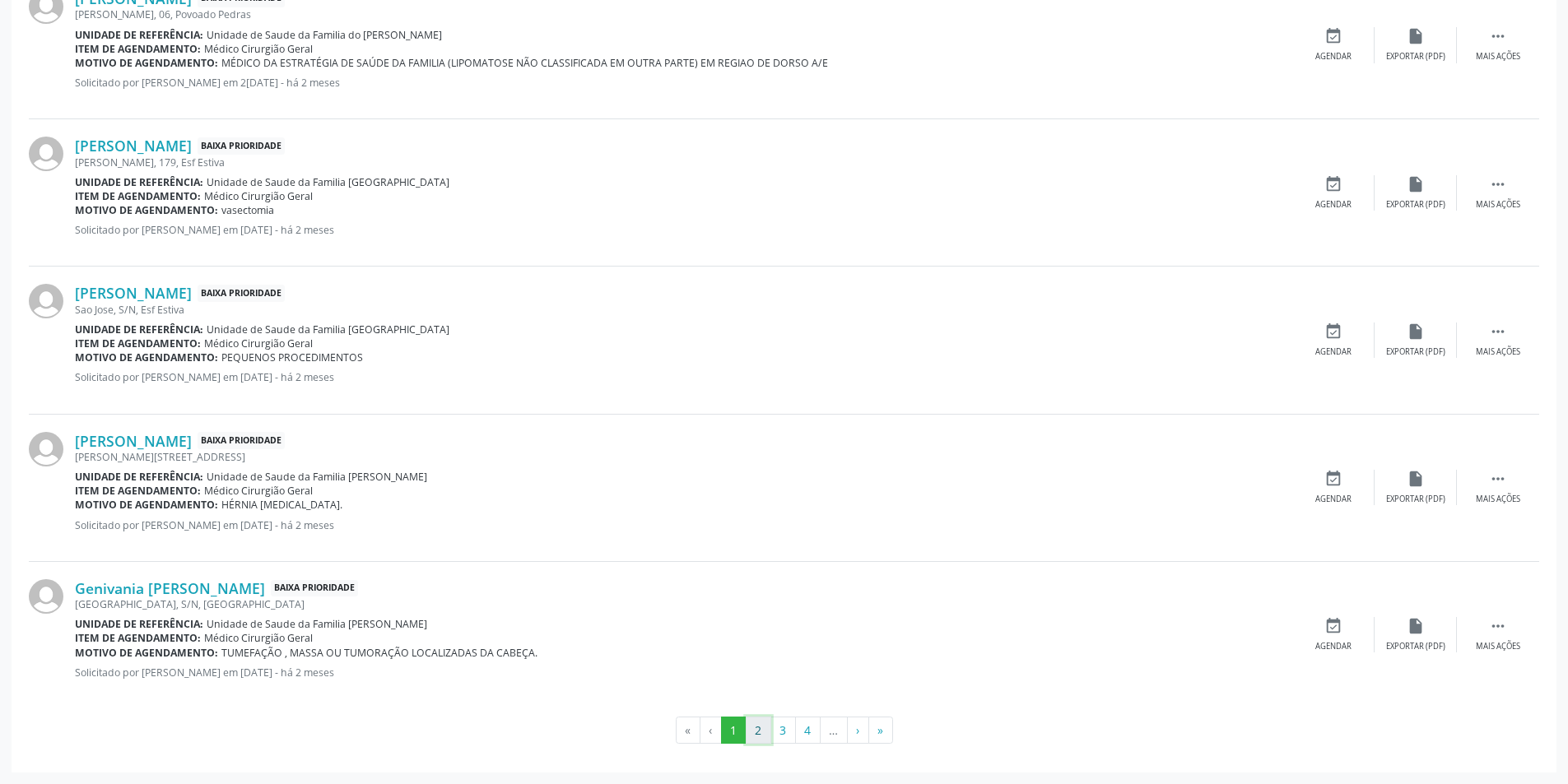
click at [755, 733] on button "2" at bounding box center [758, 731] width 25 height 28
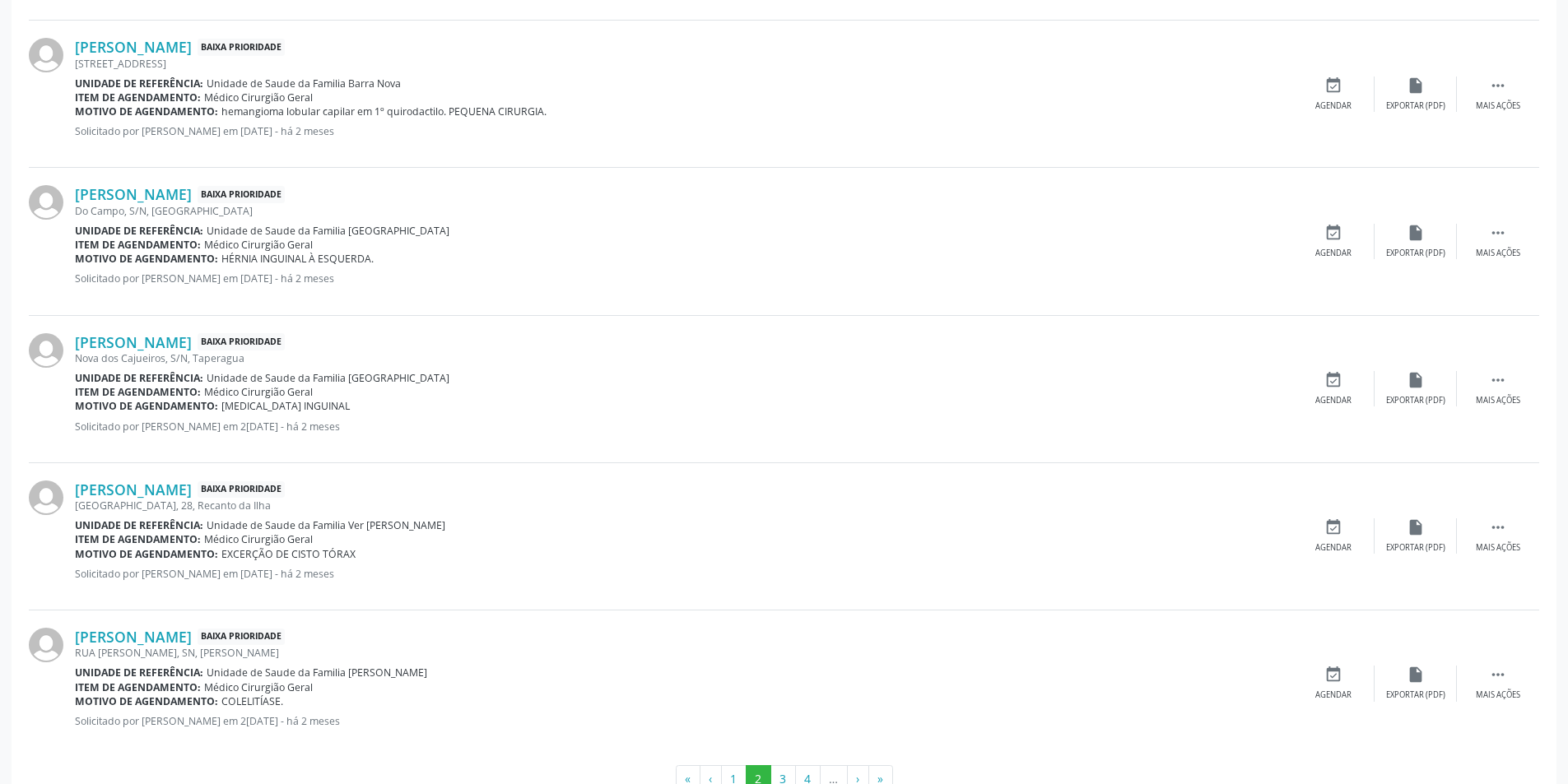
scroll to position [2270, 0]
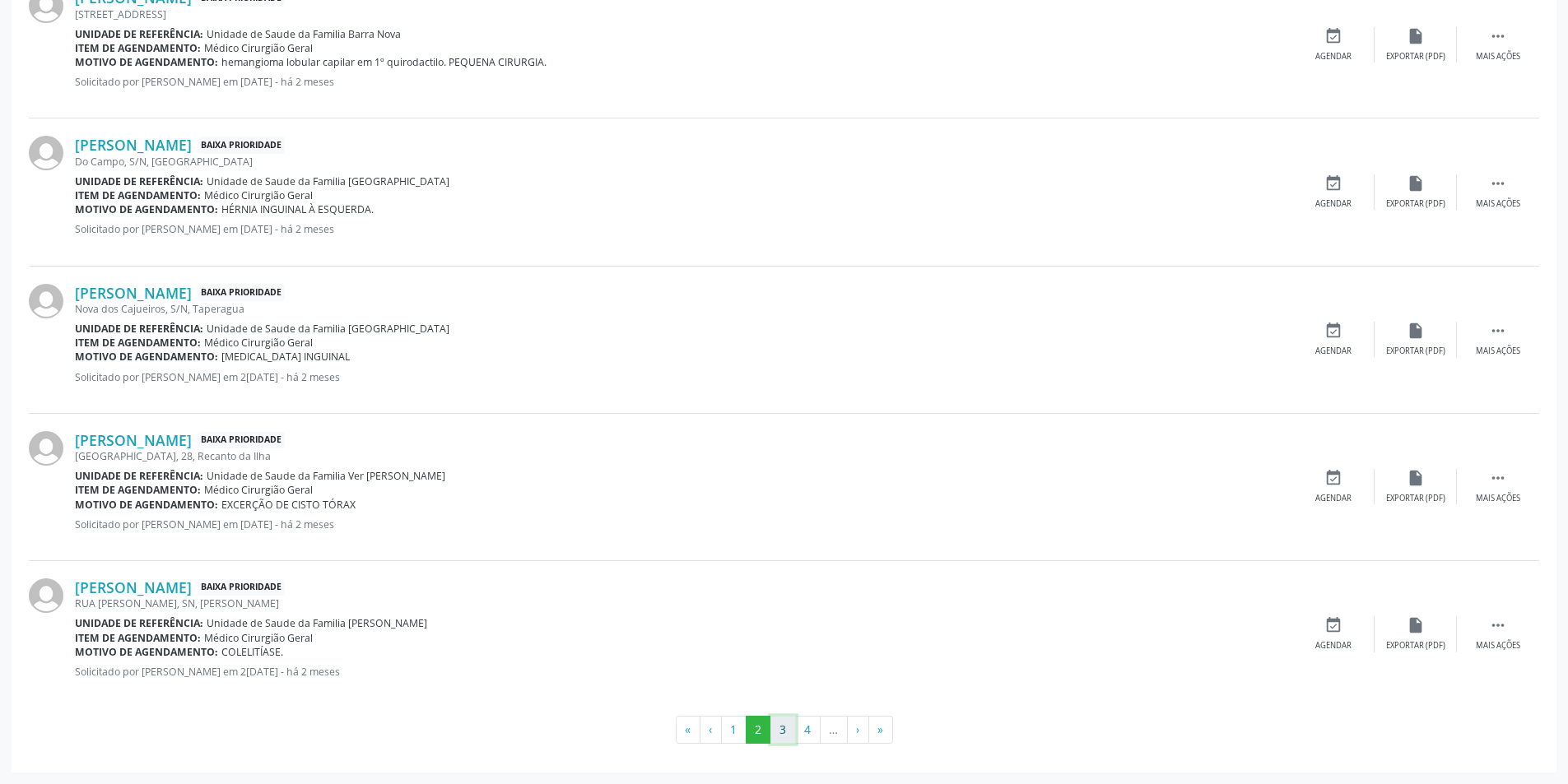
click at [777, 735] on button "3" at bounding box center [783, 730] width 25 height 28
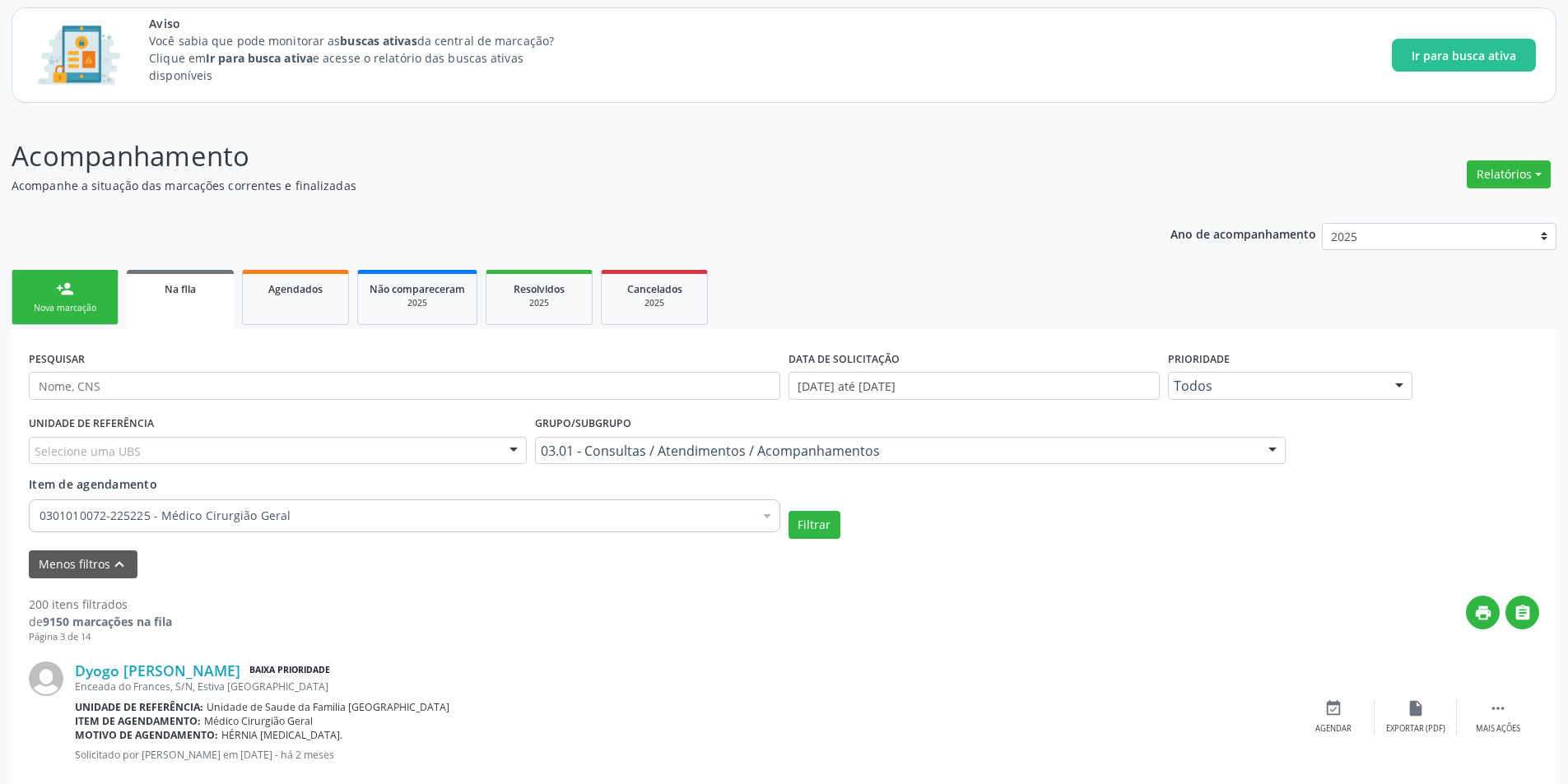
scroll to position [0, 0]
